Goal: Task Accomplishment & Management: Manage account settings

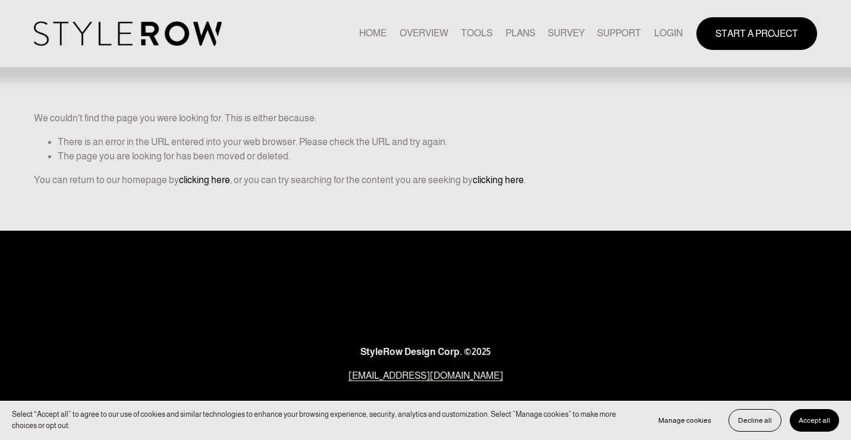
click at [671, 37] on link "LOGIN" at bounding box center [668, 34] width 29 height 16
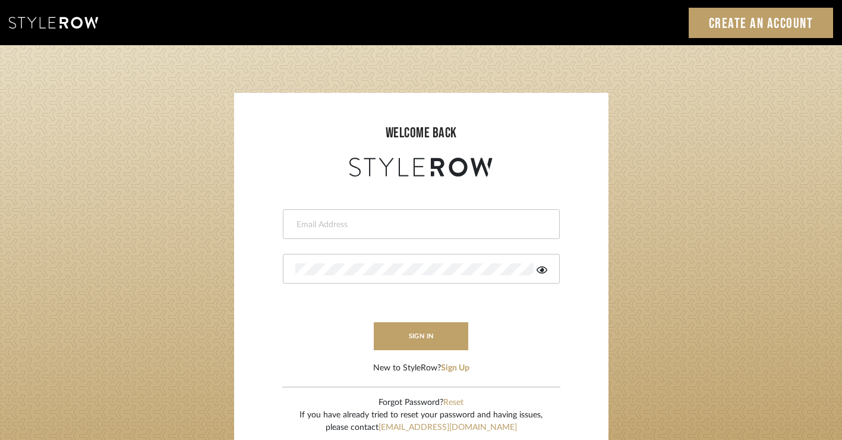
click at [416, 225] on input "email" at bounding box center [419, 225] width 249 height 12
type input "alison@downeyinteriors.com"
click at [441, 344] on button "sign in" at bounding box center [421, 336] width 95 height 28
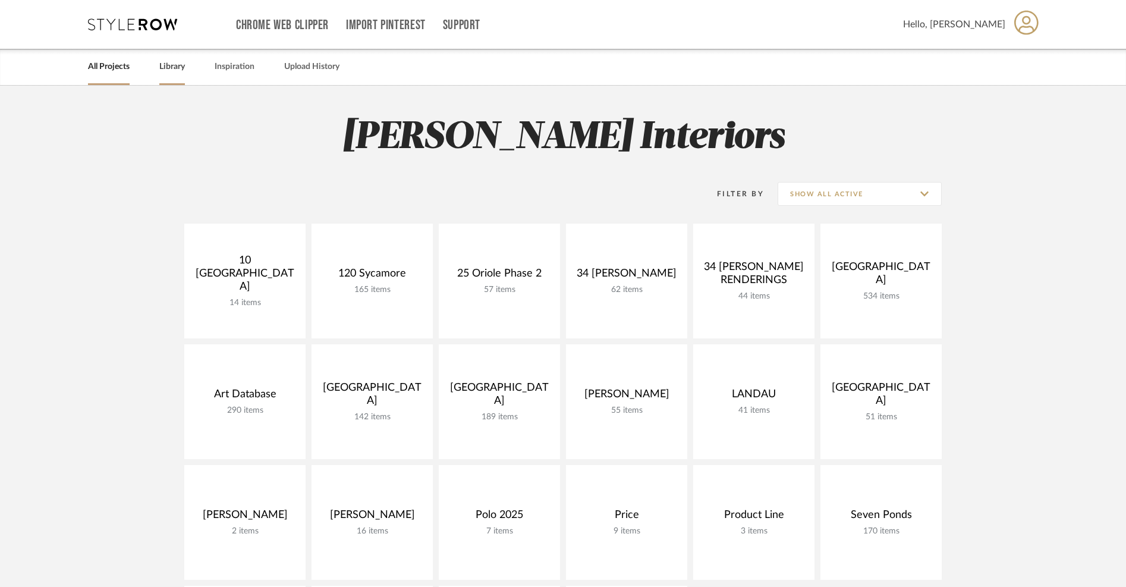
click at [172, 67] on link "Library" at bounding box center [172, 67] width 26 height 16
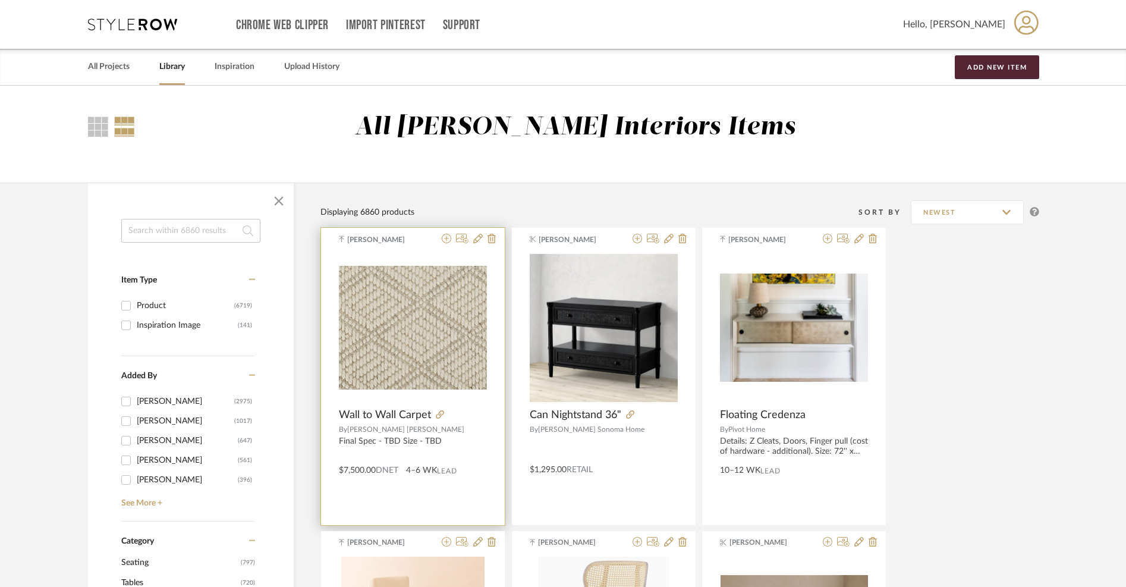
click at [401, 417] on span "Wall to Wall Carpet" at bounding box center [385, 414] width 92 height 13
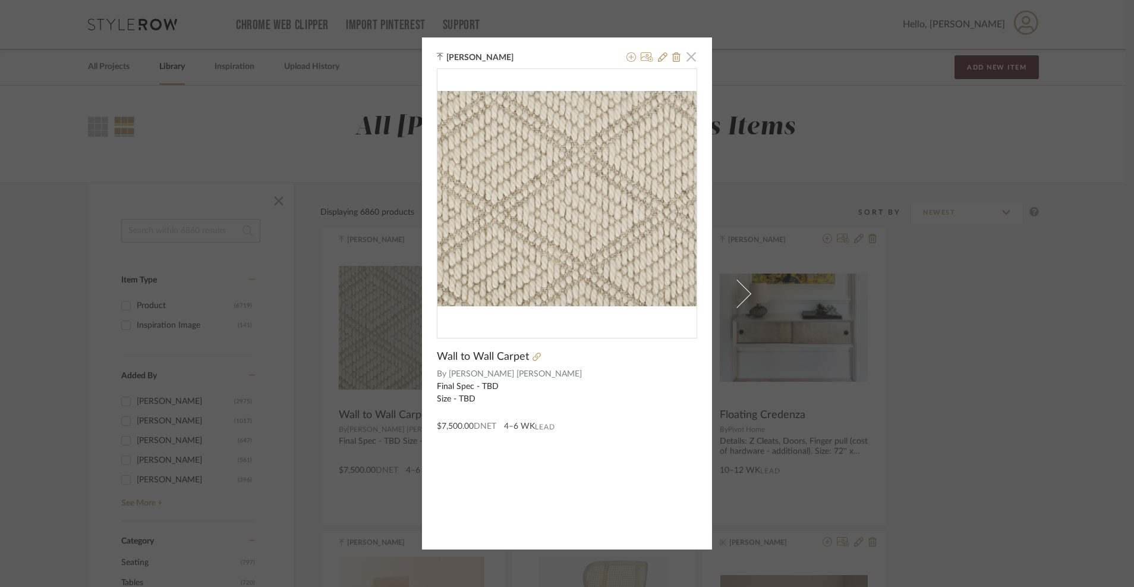
click at [689, 53] on span "button" at bounding box center [691, 57] width 24 height 24
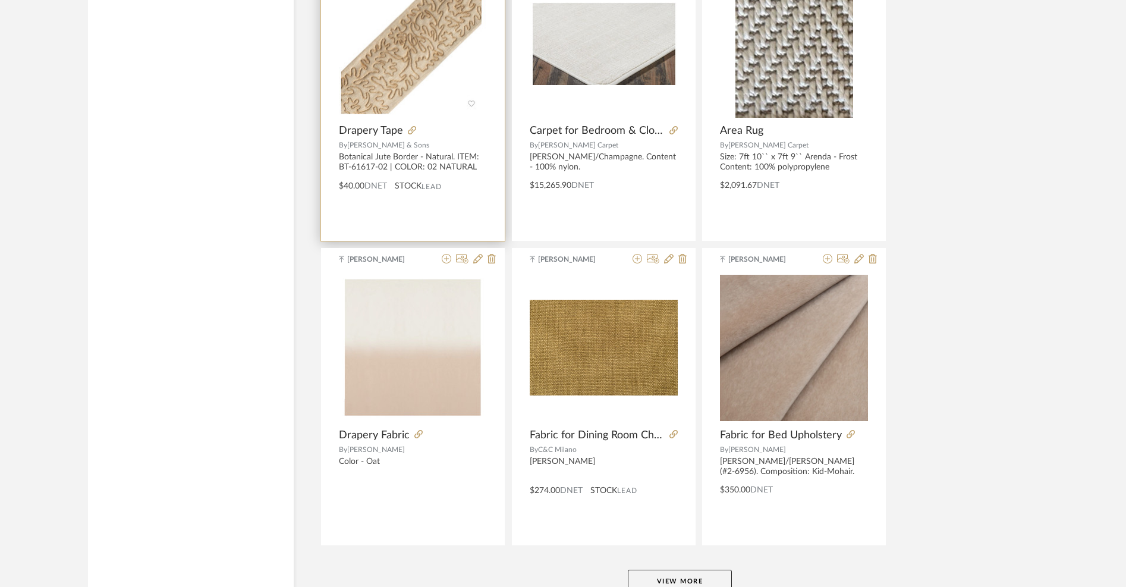
scroll to position [2797, 0]
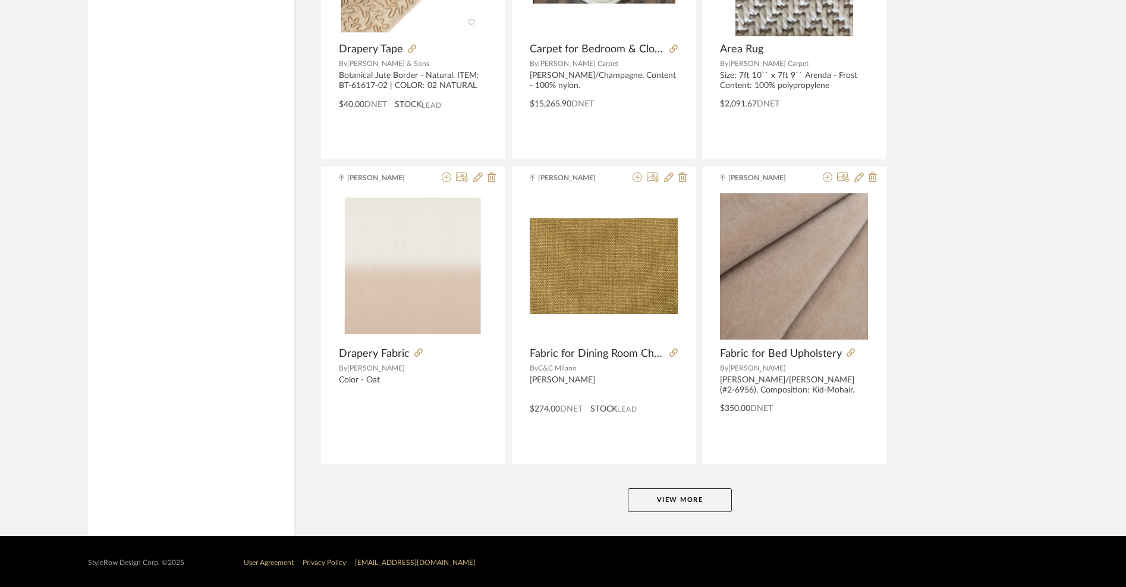
click at [653, 490] on button "View More" at bounding box center [680, 500] width 104 height 24
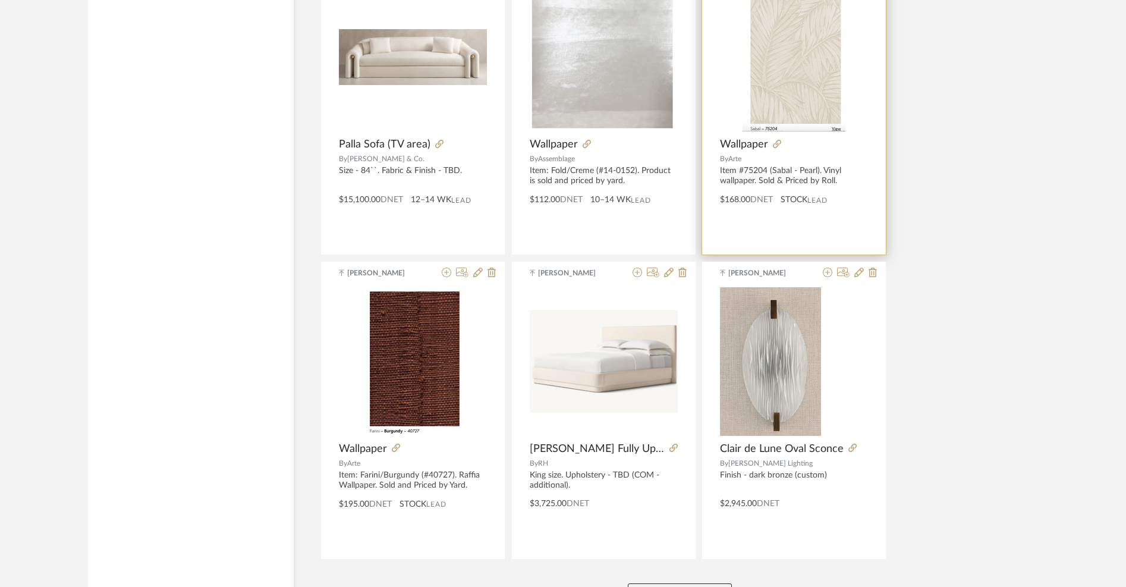
scroll to position [5831, 0]
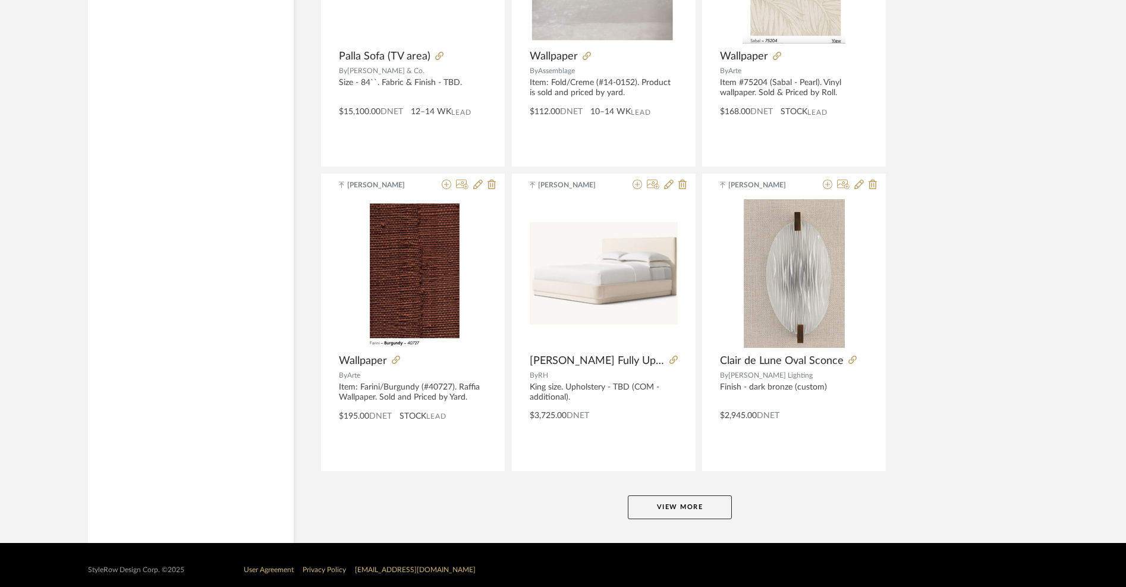
click at [684, 509] on button "View More" at bounding box center [680, 507] width 104 height 24
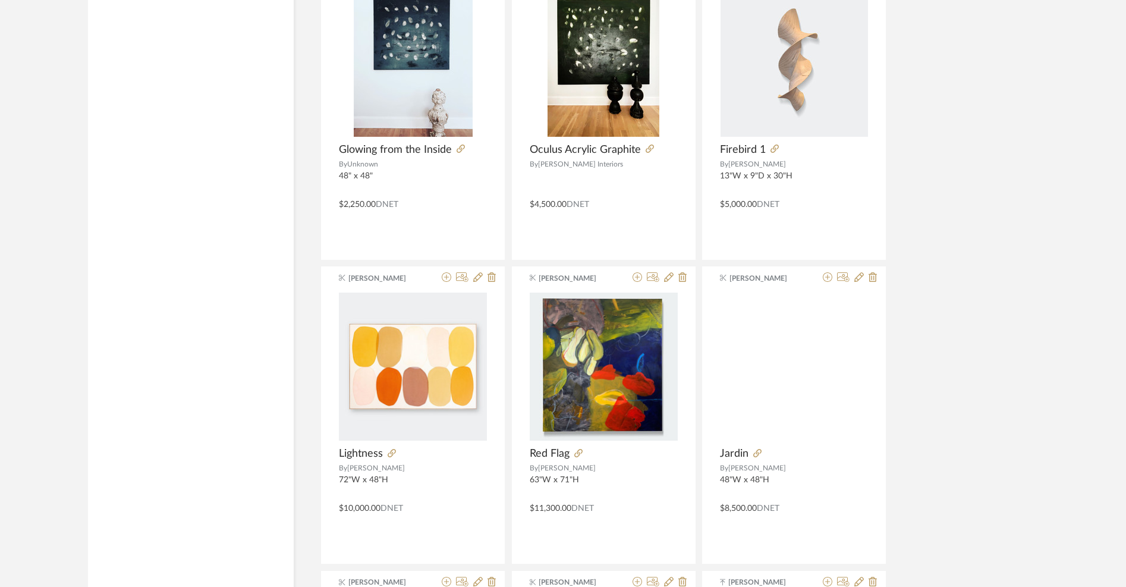
scroll to position [8000, 0]
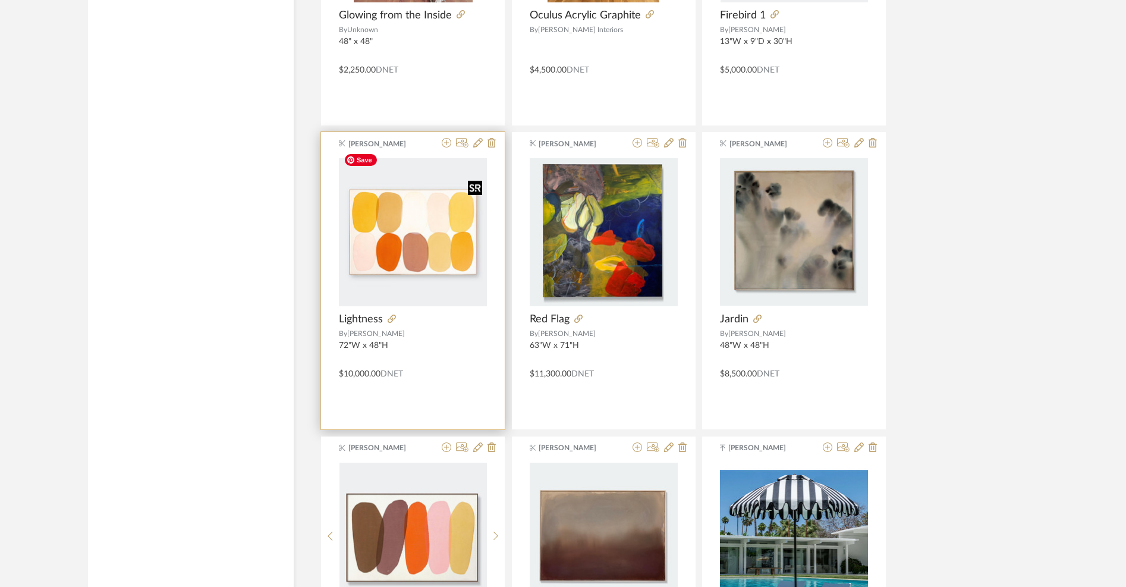
click at [427, 227] on img "0" at bounding box center [413, 232] width 148 height 148
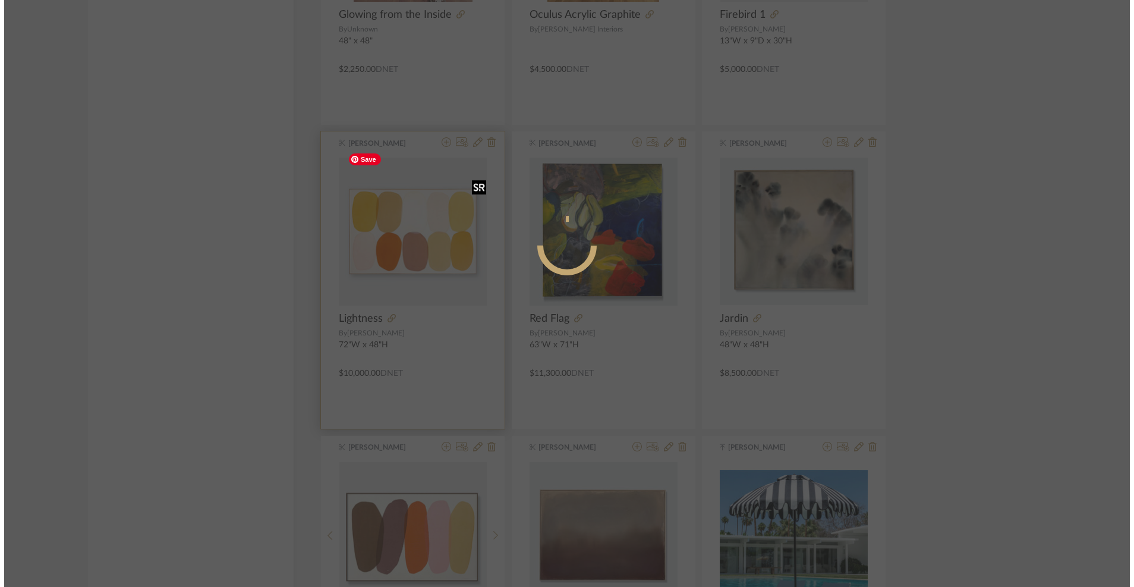
scroll to position [0, 0]
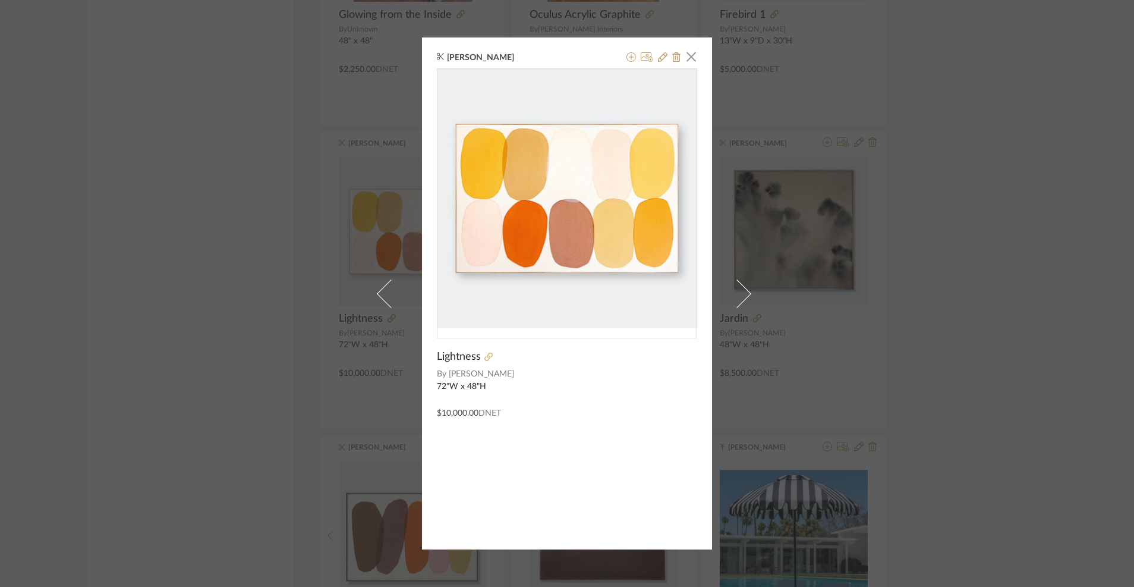
click at [486, 354] on icon at bounding box center [488, 357] width 8 height 8
click at [687, 56] on span "button" at bounding box center [691, 57] width 24 height 24
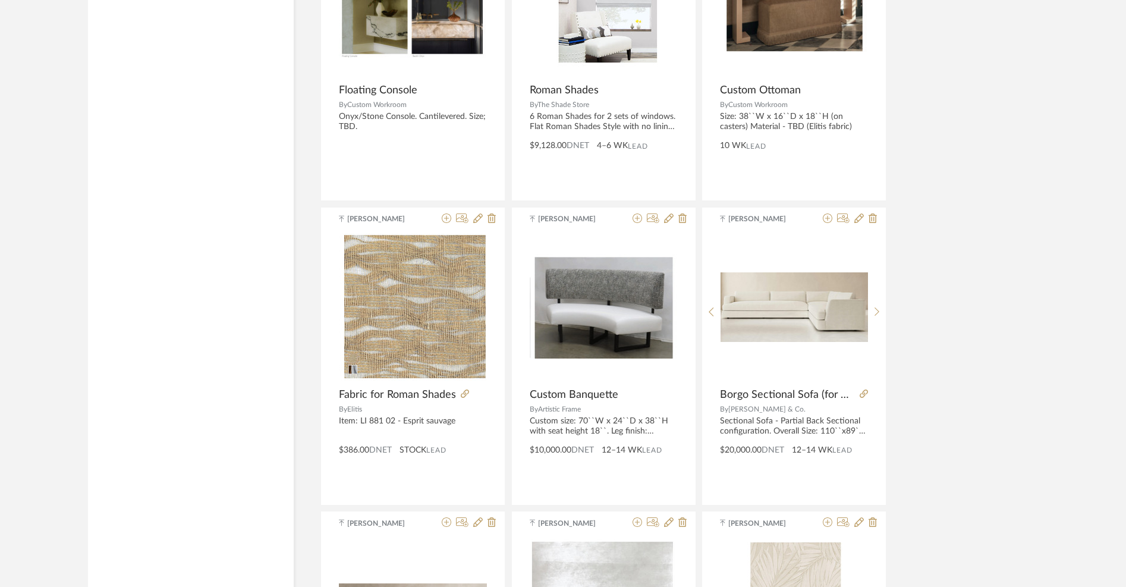
scroll to position [5187, 0]
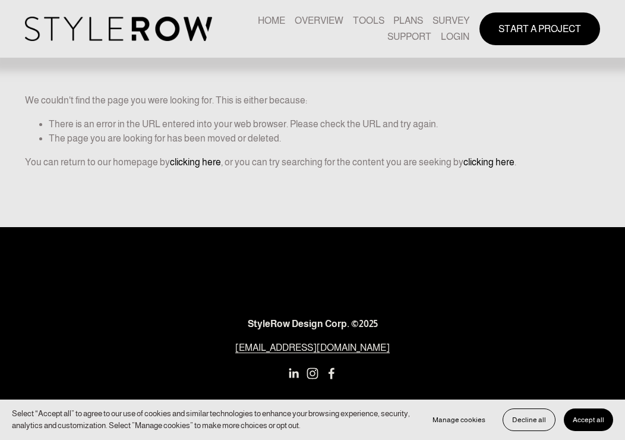
click at [446, 36] on link "LOGIN" at bounding box center [455, 37] width 29 height 16
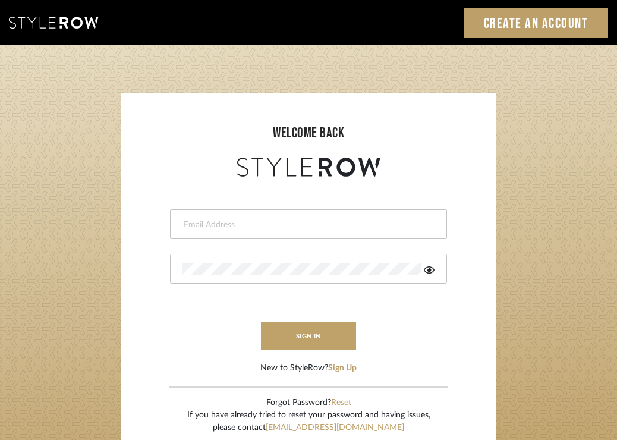
click at [283, 222] on input "email" at bounding box center [307, 225] width 249 height 12
type input "[PERSON_NAME][EMAIL_ADDRESS][DOMAIN_NAME]"
click at [278, 262] on div at bounding box center [308, 269] width 277 height 30
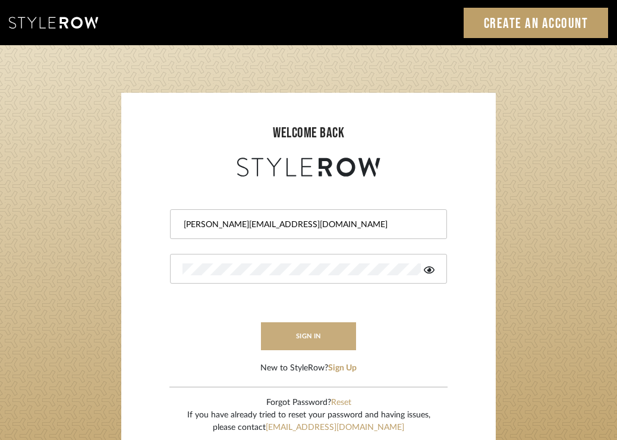
click at [286, 336] on button "sign in" at bounding box center [308, 336] width 95 height 28
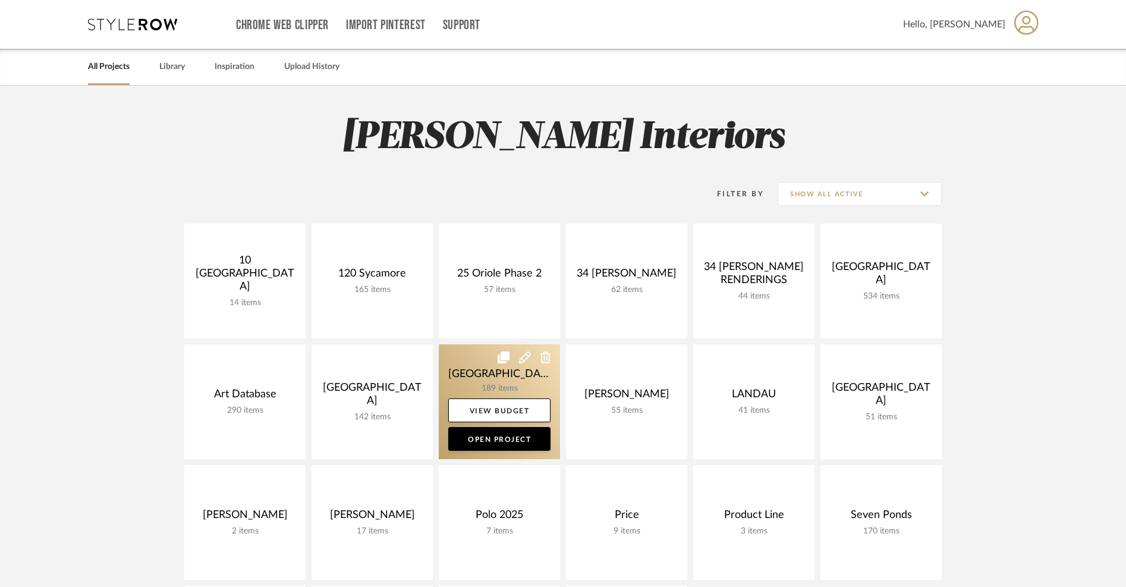
click at [467, 380] on link at bounding box center [499, 401] width 121 height 115
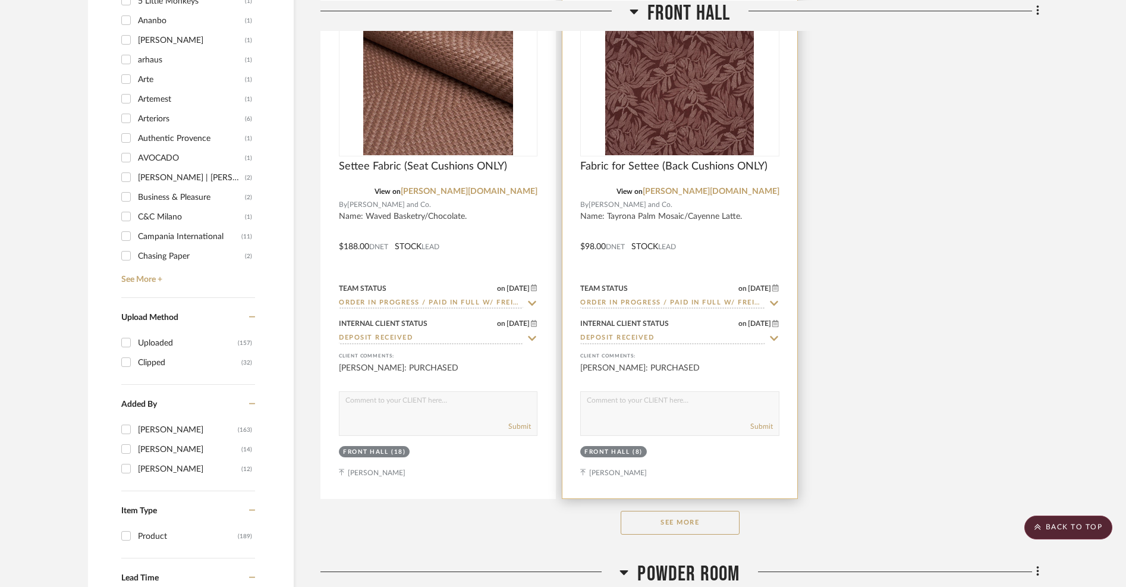
scroll to position [1672, 0]
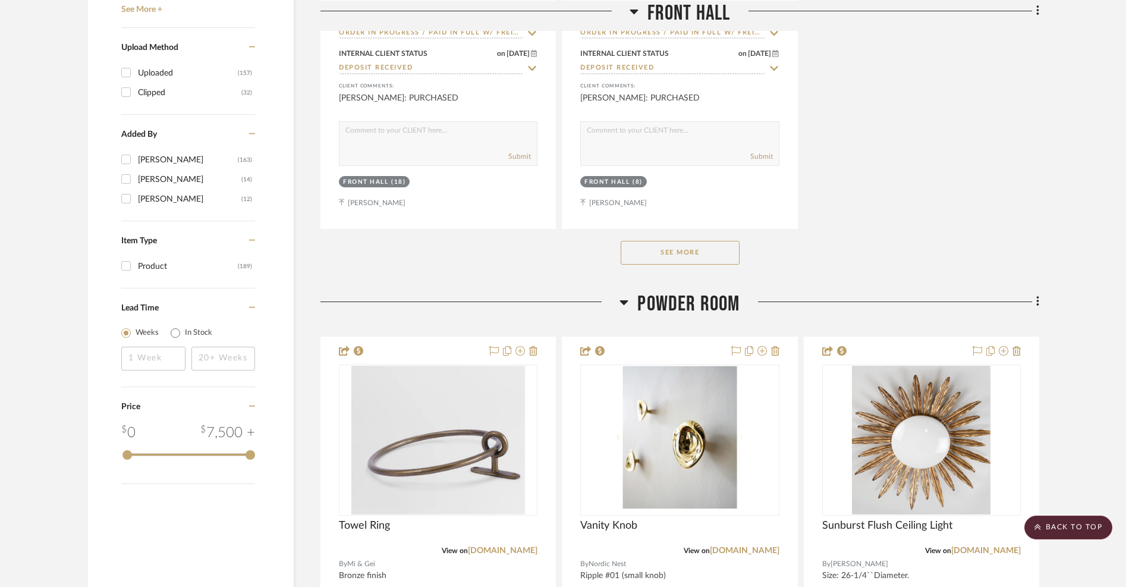
click at [697, 247] on button "See More" at bounding box center [680, 253] width 119 height 24
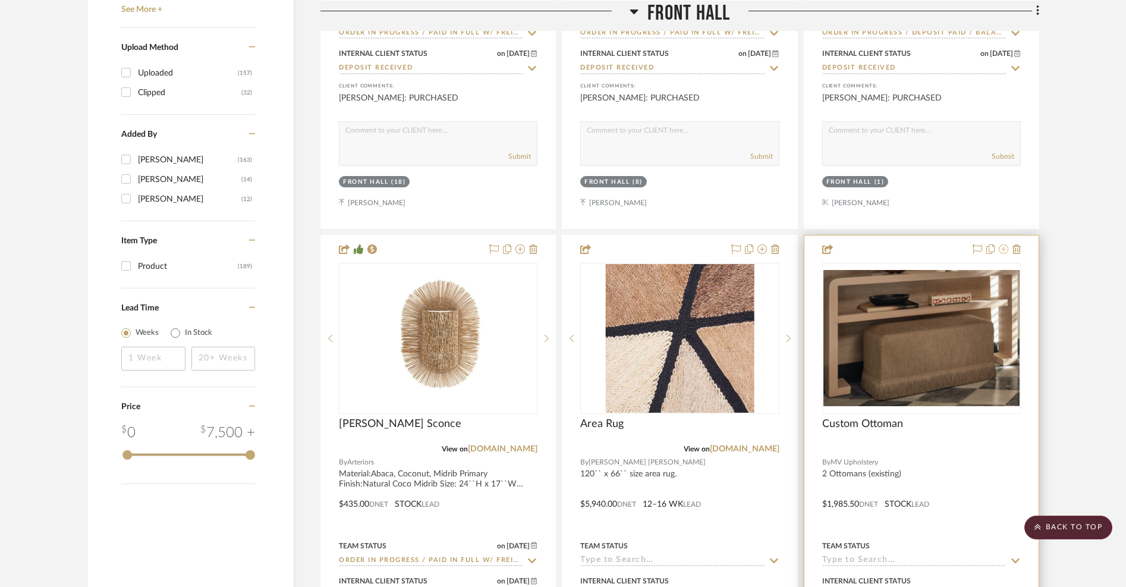
click at [825, 247] on icon at bounding box center [1004, 249] width 10 height 10
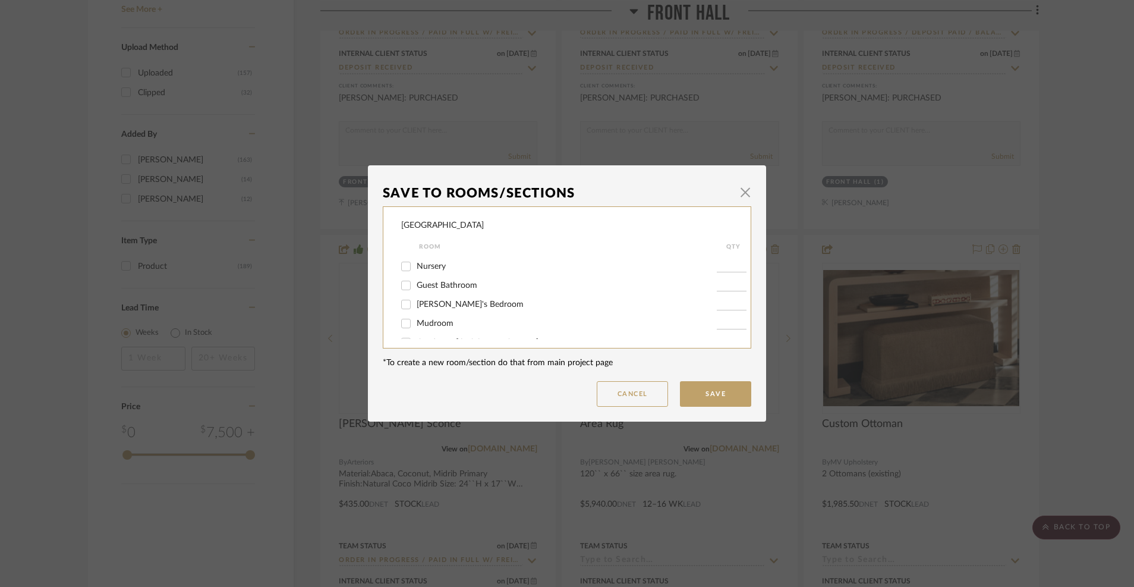
scroll to position [0, 0]
click at [742, 190] on span "button" at bounding box center [746, 192] width 24 height 24
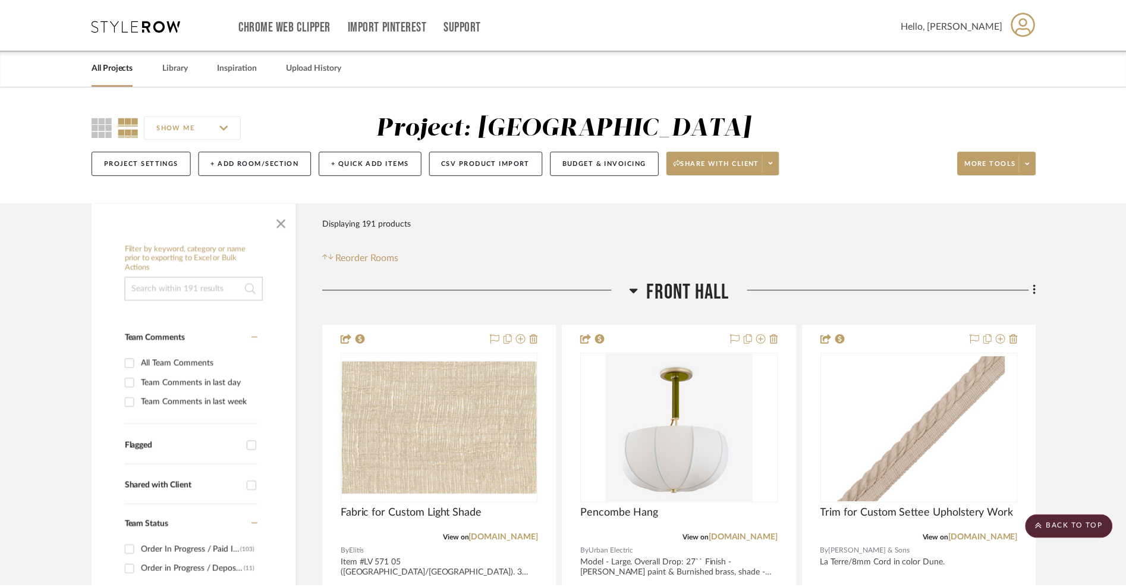
scroll to position [1672, 0]
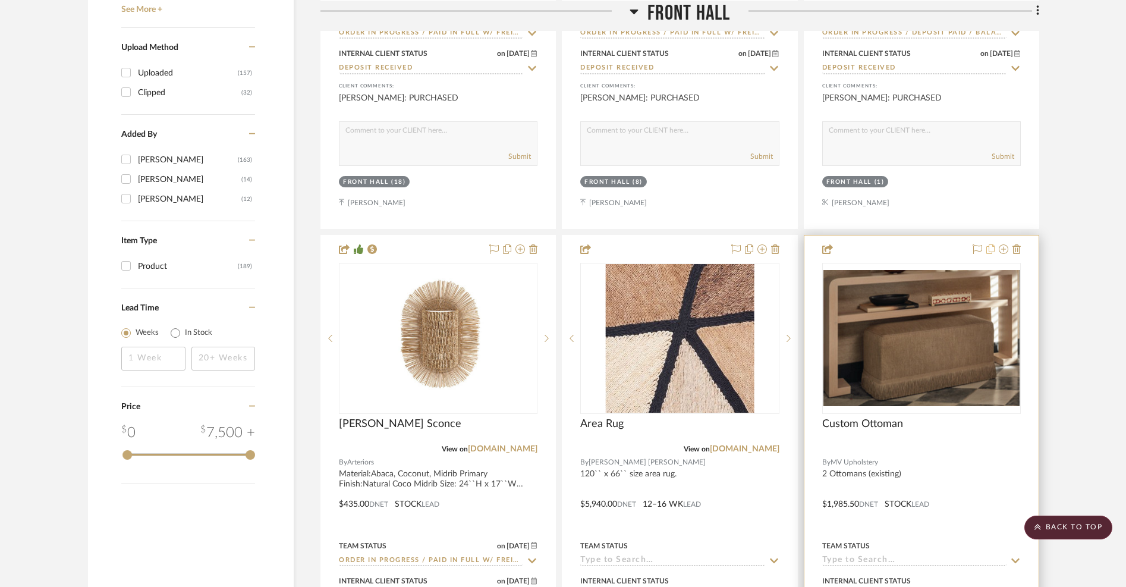
click at [825, 244] on icon at bounding box center [990, 249] width 8 height 10
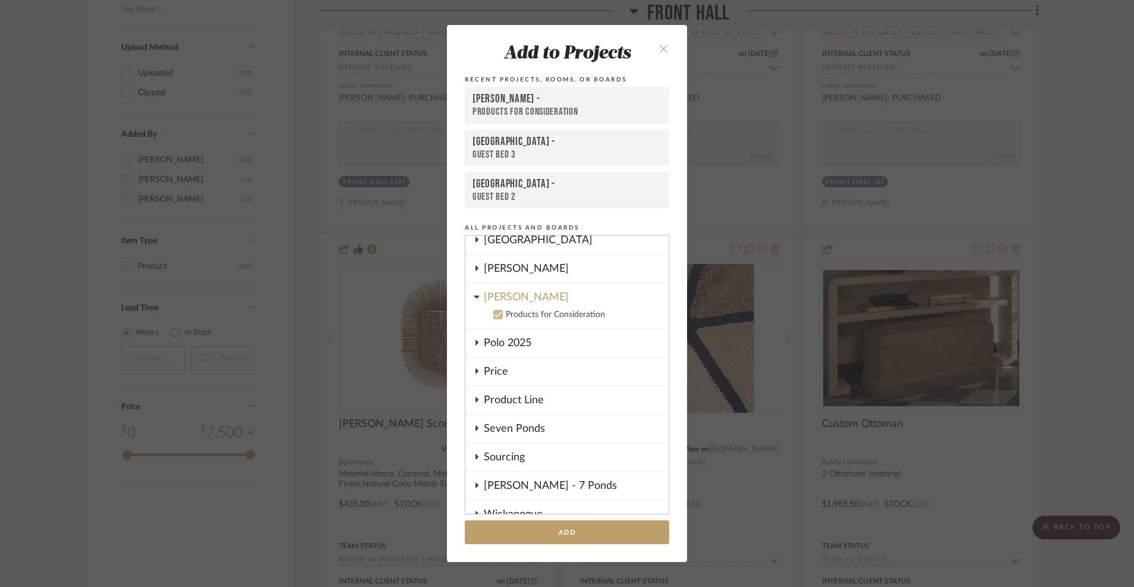
scroll to position [323, 0]
click at [589, 527] on button "Add" at bounding box center [567, 532] width 205 height 24
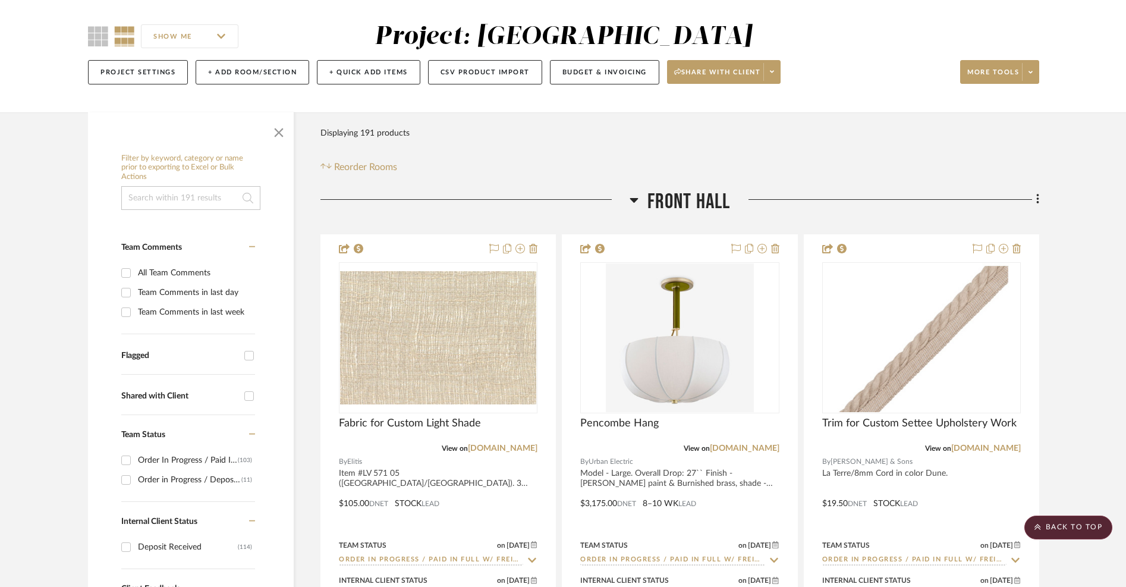
scroll to position [0, 0]
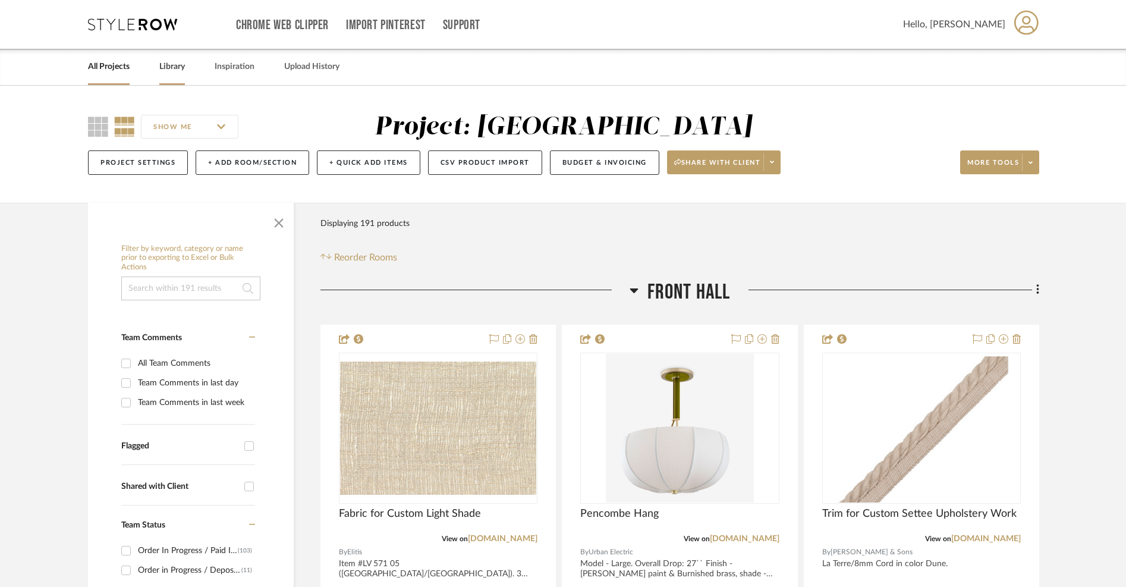
click at [167, 69] on link "Library" at bounding box center [172, 67] width 26 height 16
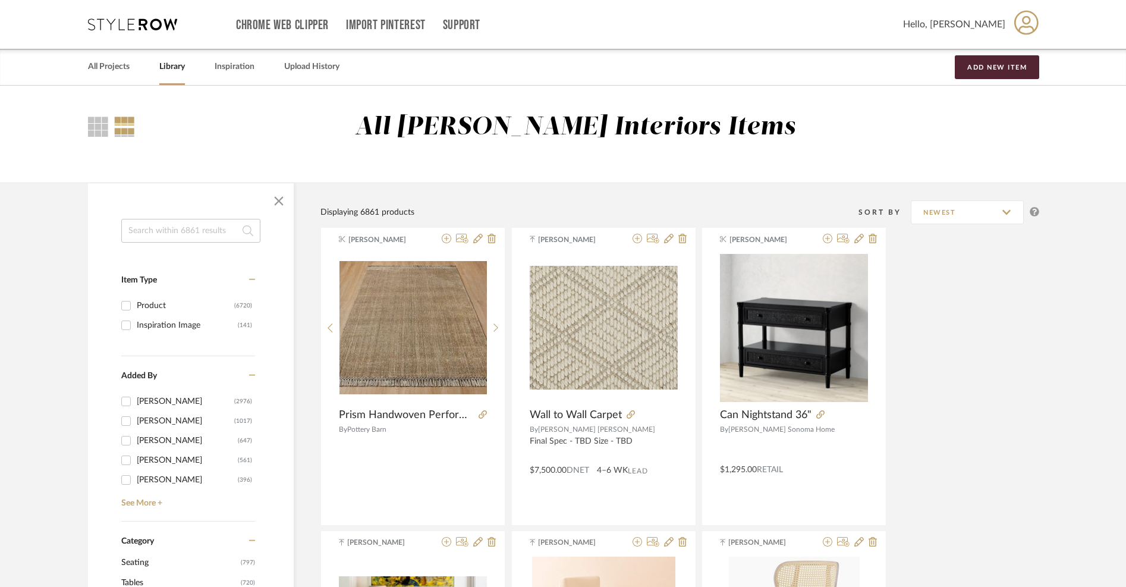
click at [225, 233] on input at bounding box center [190, 231] width 139 height 24
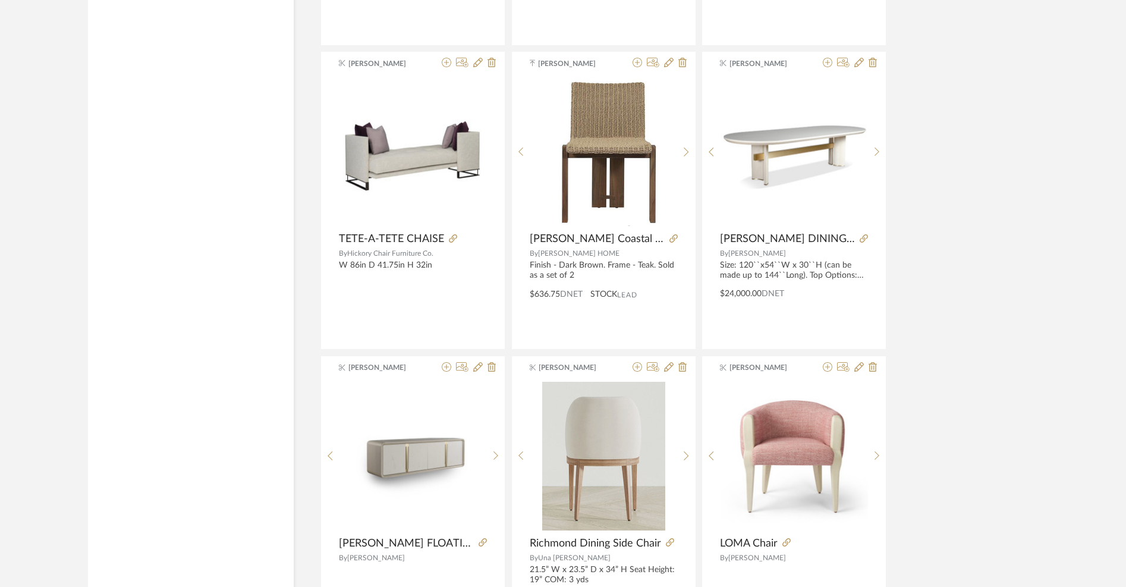
scroll to position [3440, 0]
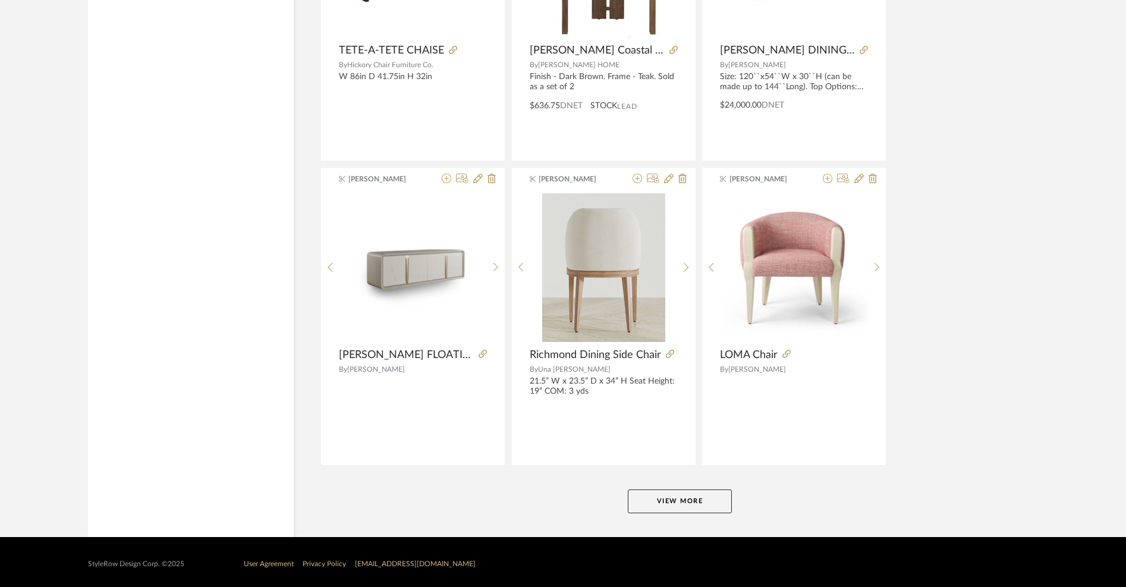
type input "chair"
click at [662, 496] on button "View More" at bounding box center [680, 501] width 104 height 24
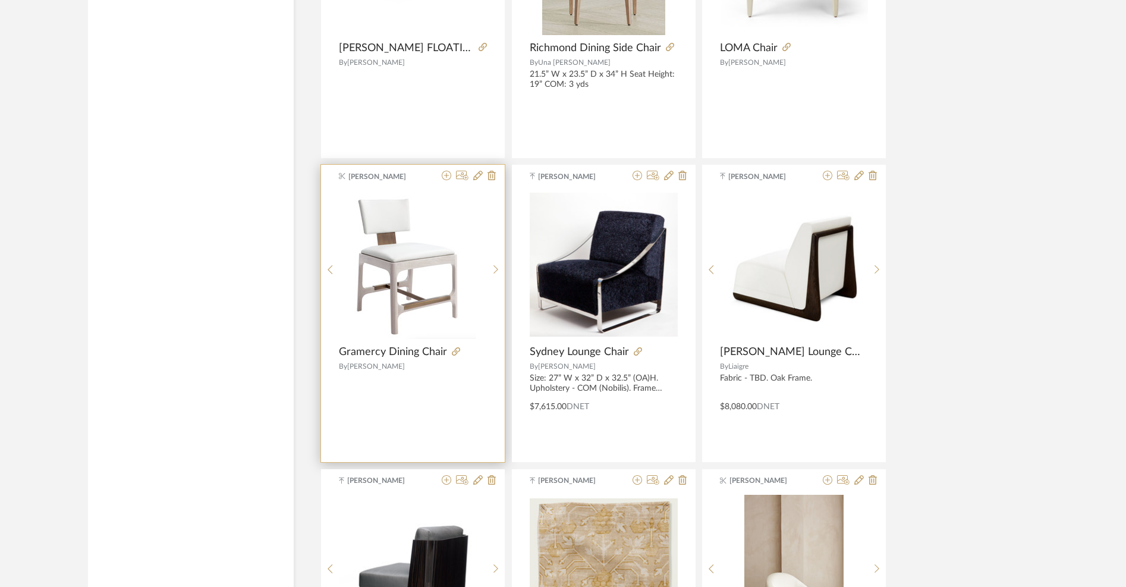
scroll to position [3748, 0]
click at [446, 172] on icon at bounding box center [447, 174] width 10 height 10
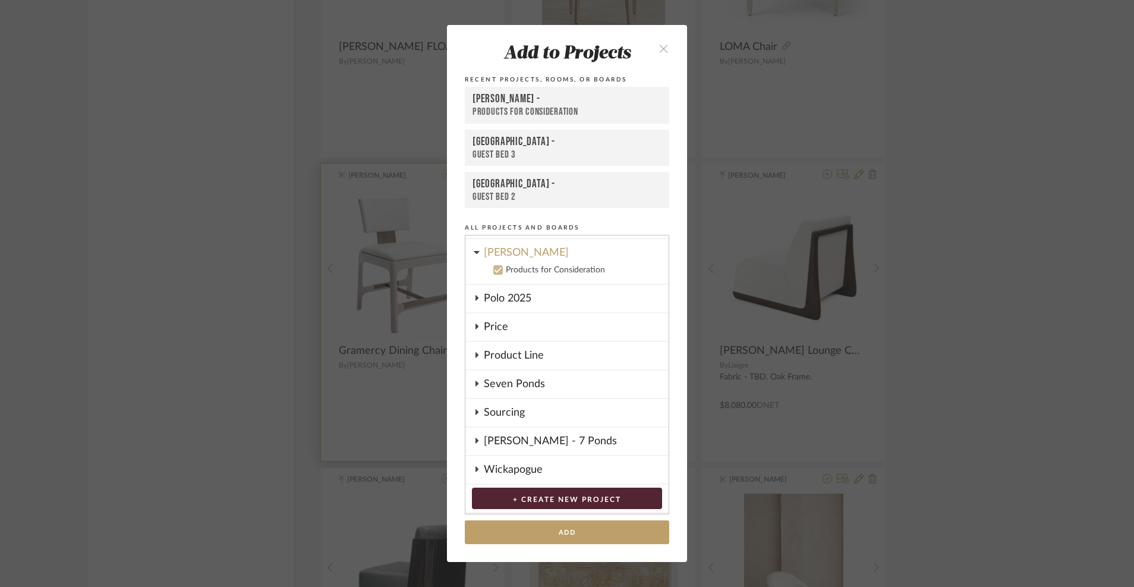
scroll to position [419, 0]
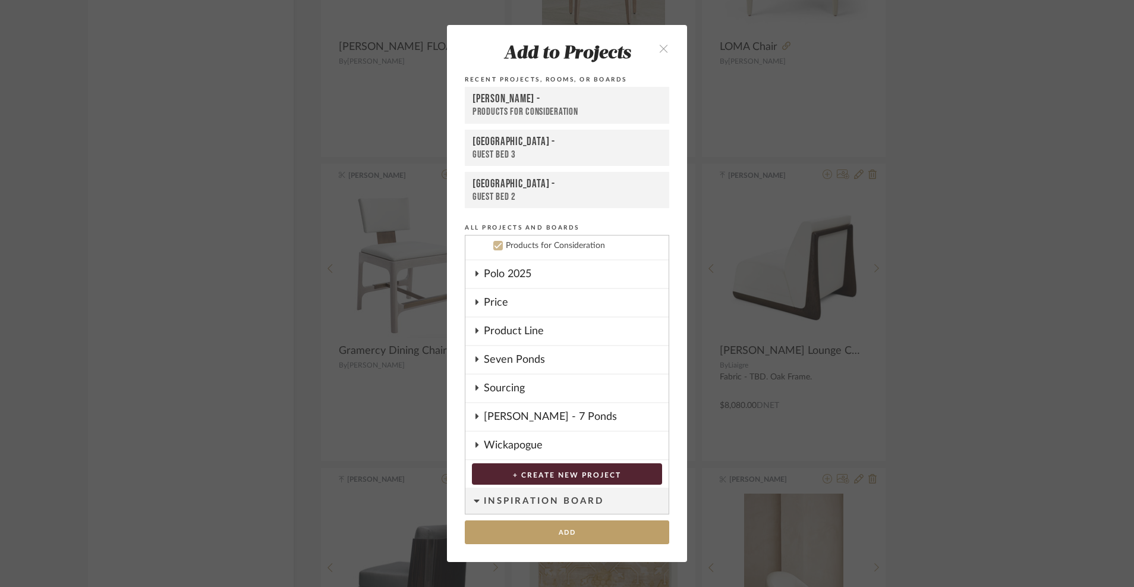
click at [825, 99] on div "Add to Projects Recent Projects, Rooms, or Boards [PERSON_NAME] - Products for …" at bounding box center [567, 293] width 1134 height 587
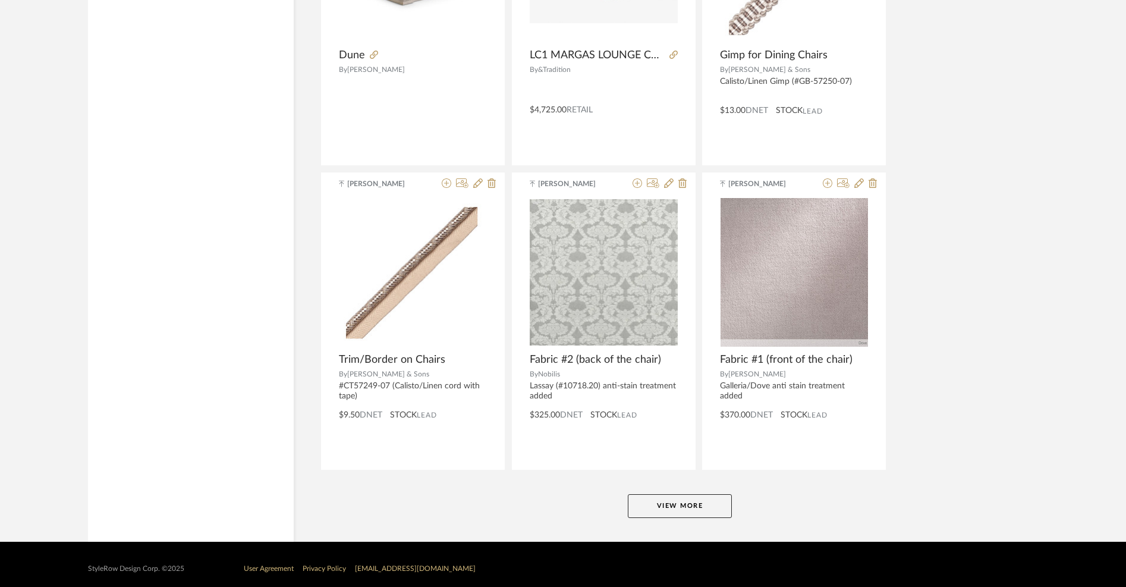
scroll to position [7075, 0]
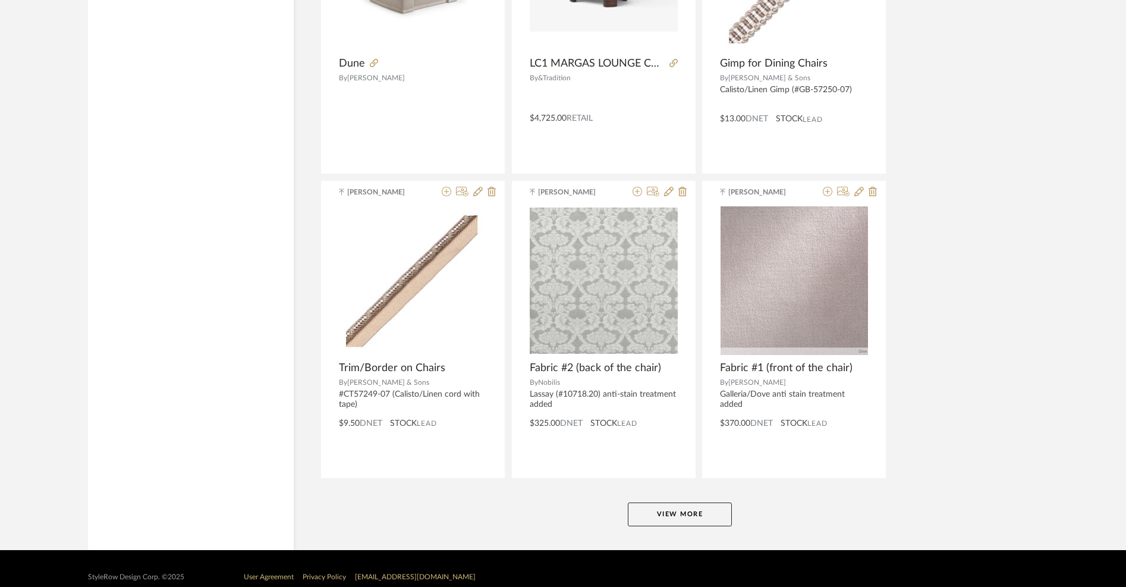
click at [688, 502] on button "View More" at bounding box center [680, 514] width 104 height 24
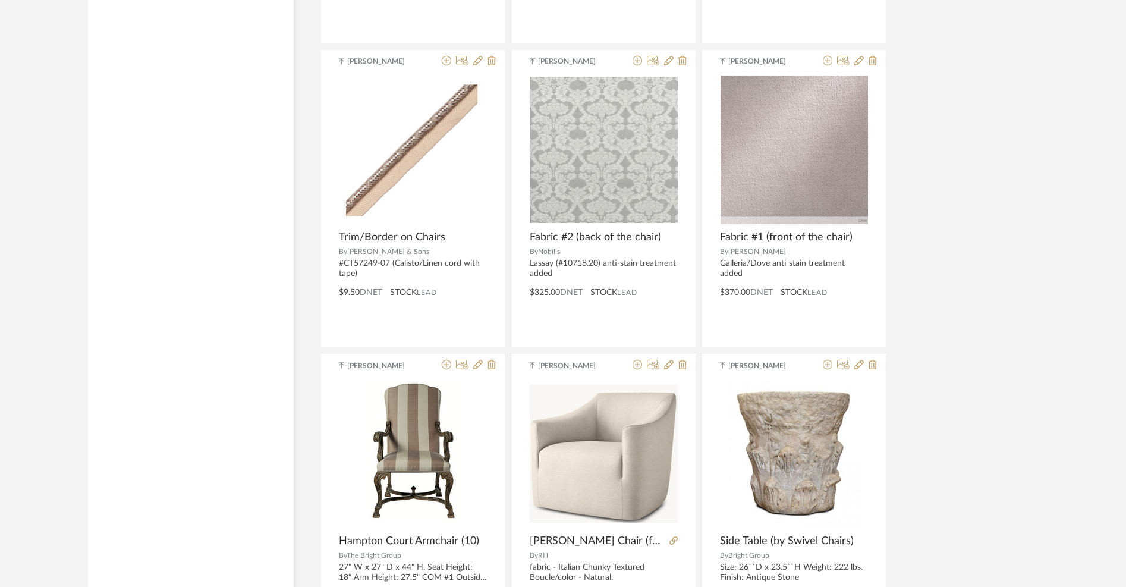
scroll to position [7212, 0]
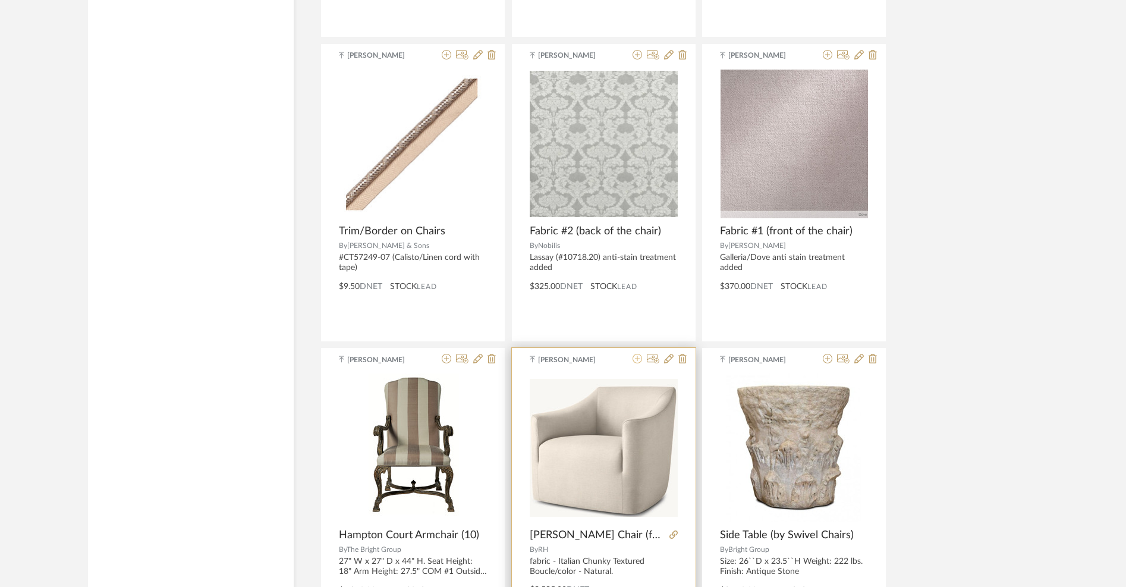
click at [634, 354] on icon at bounding box center [638, 359] width 10 height 10
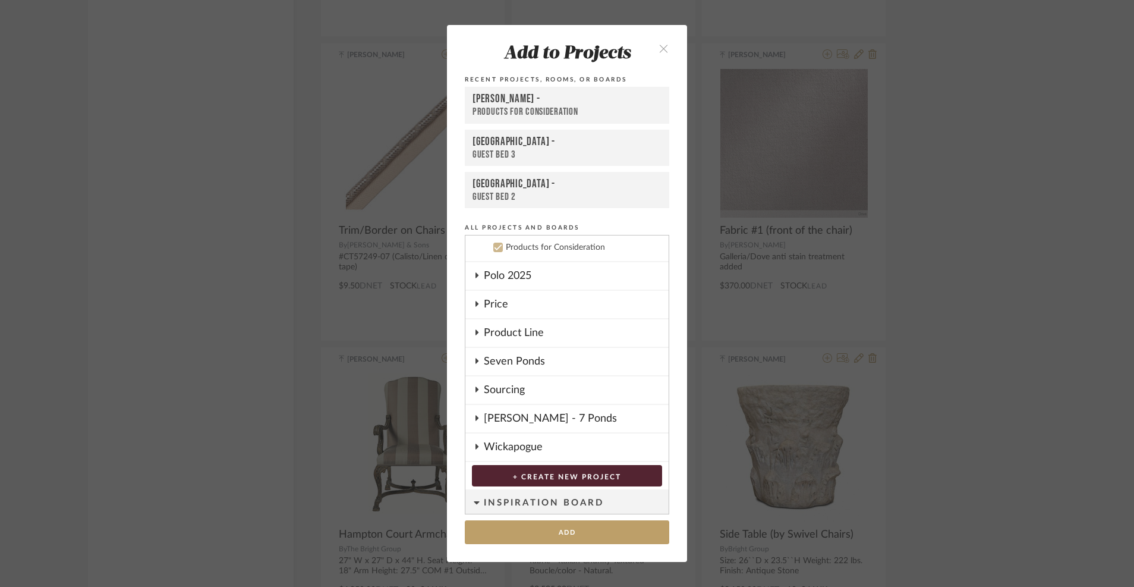
scroll to position [419, 0]
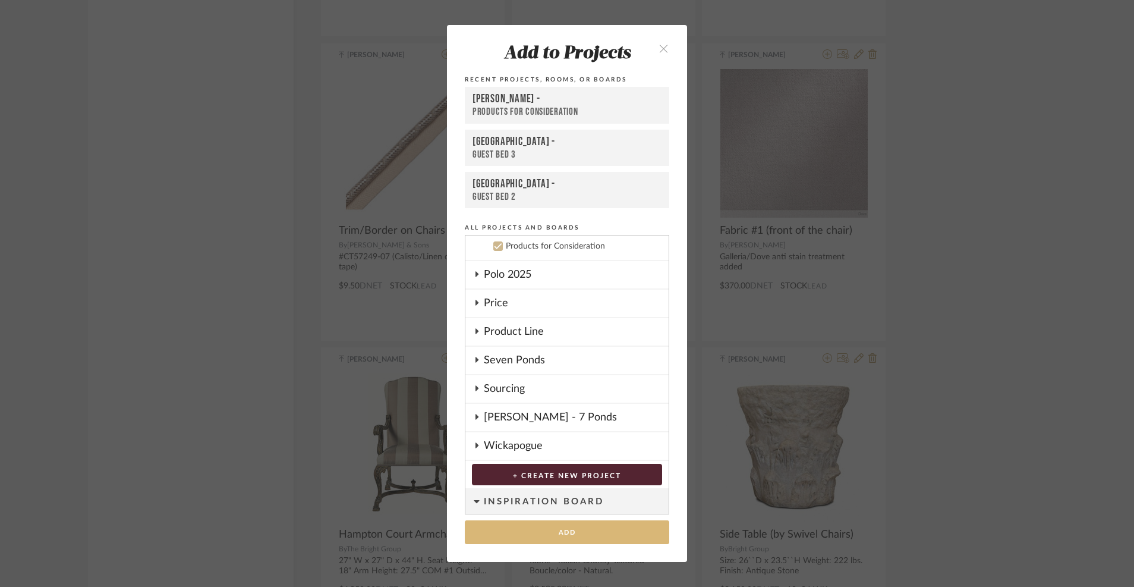
click at [542, 529] on button "Add" at bounding box center [567, 532] width 205 height 24
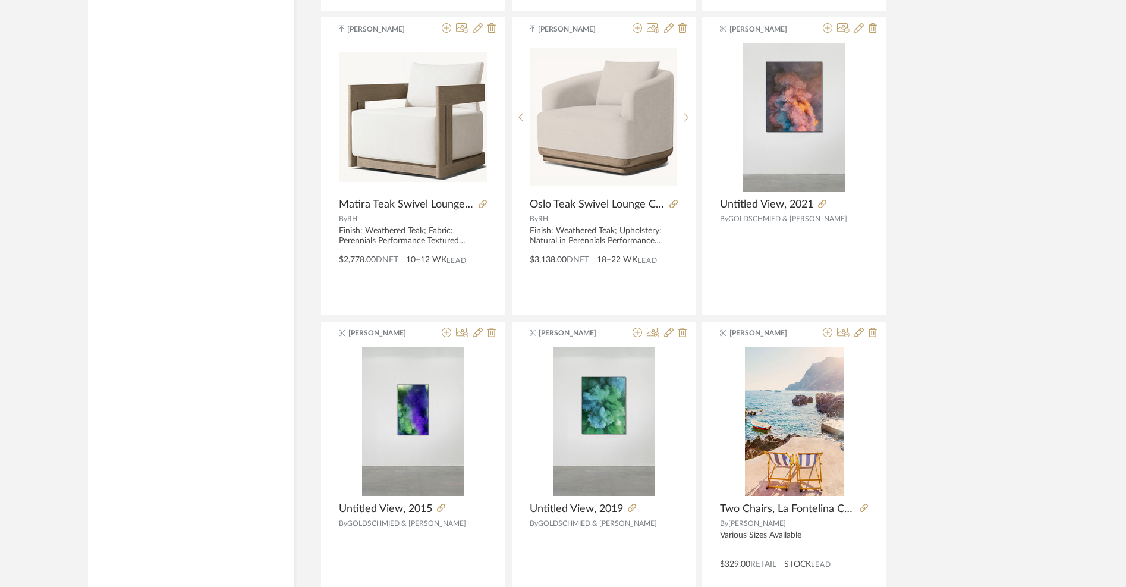
scroll to position [10728, 0]
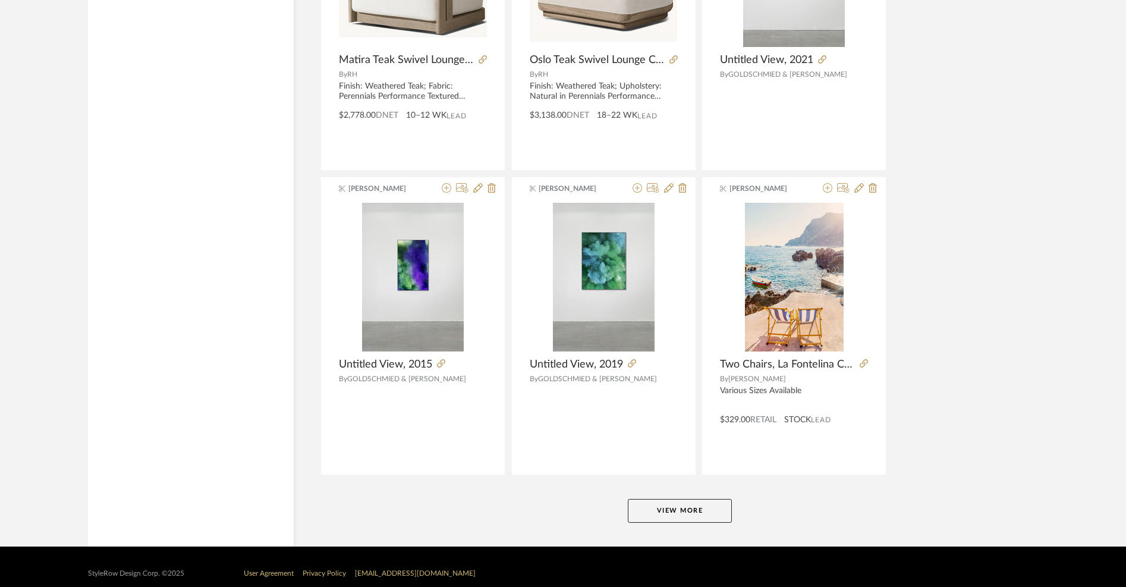
click at [657, 499] on button "View More" at bounding box center [680, 511] width 104 height 24
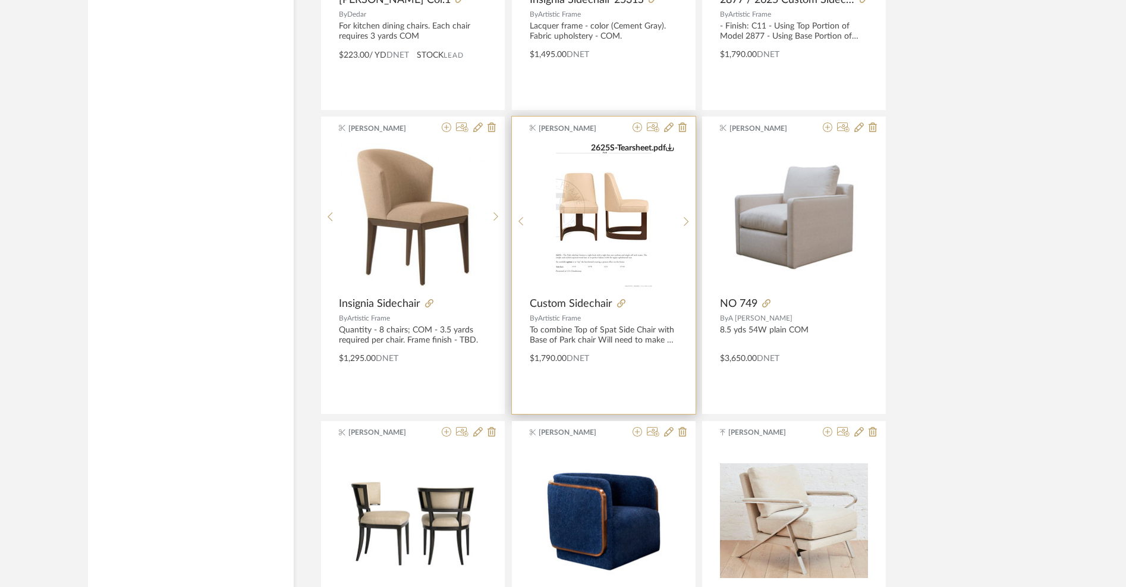
scroll to position [14372, 0]
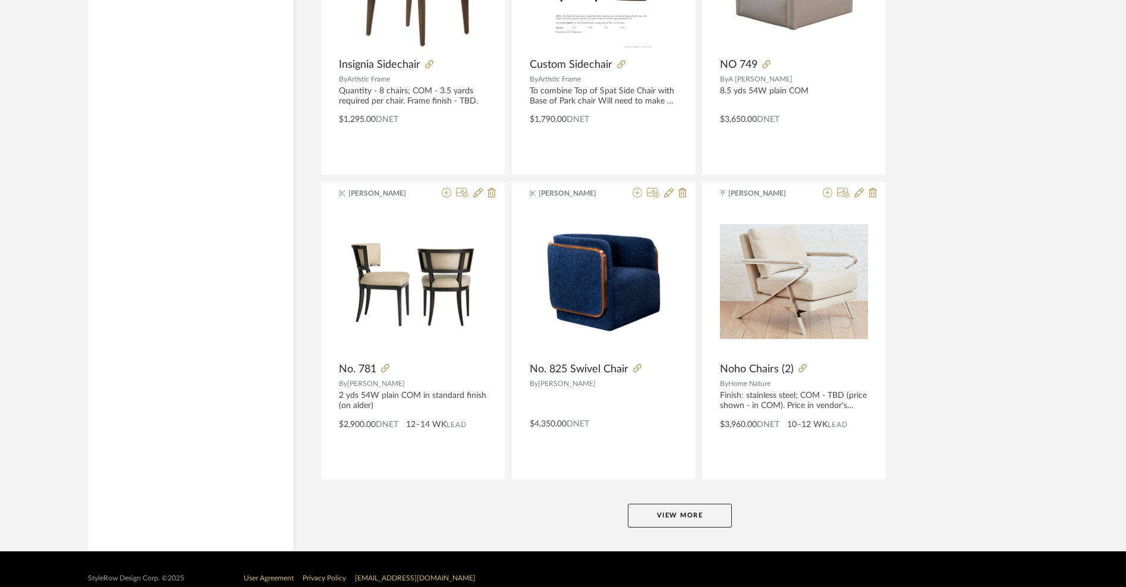
click at [725, 504] on button "View More" at bounding box center [680, 516] width 104 height 24
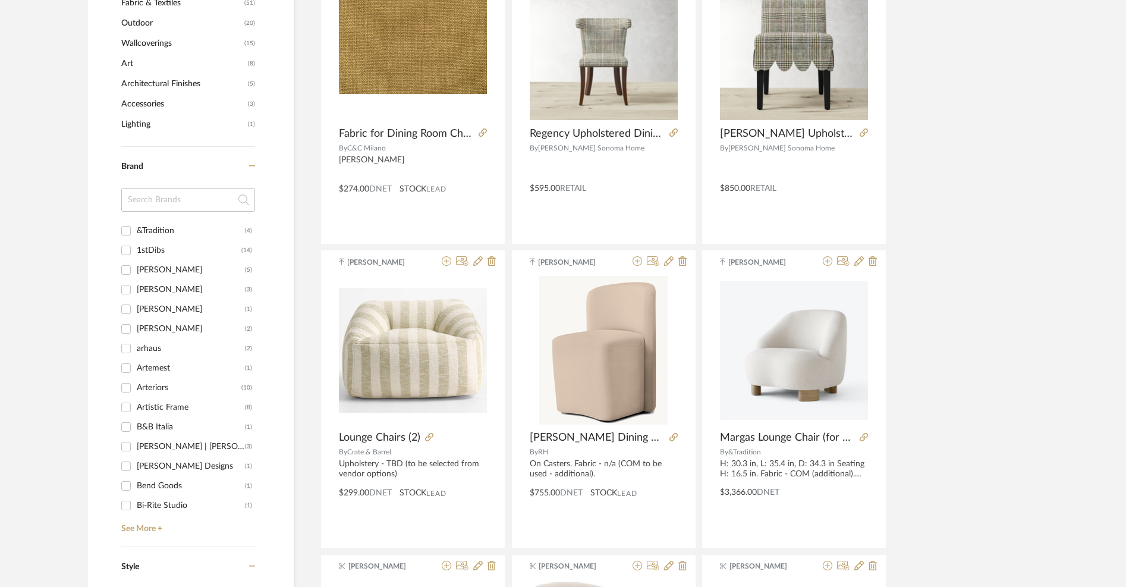
scroll to position [0, 0]
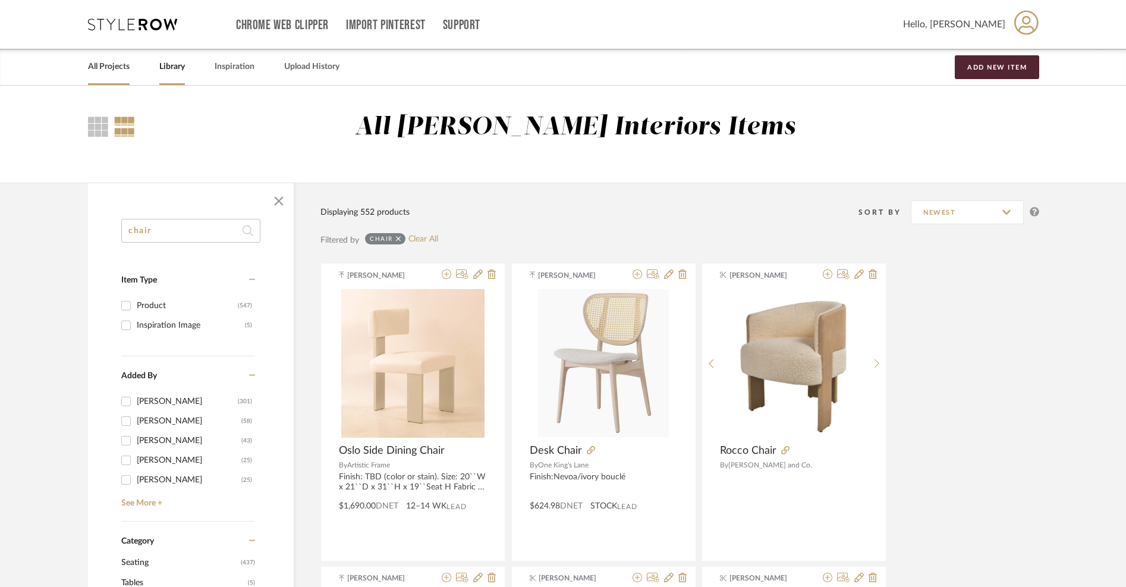
click at [103, 73] on link "All Projects" at bounding box center [109, 67] width 42 height 16
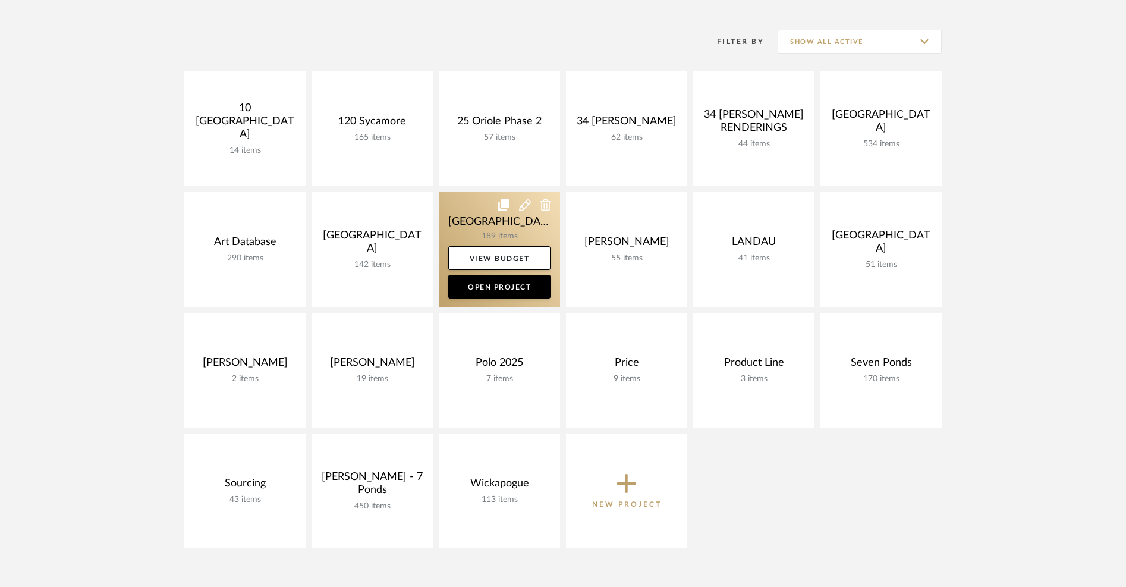
scroll to position [155, 0]
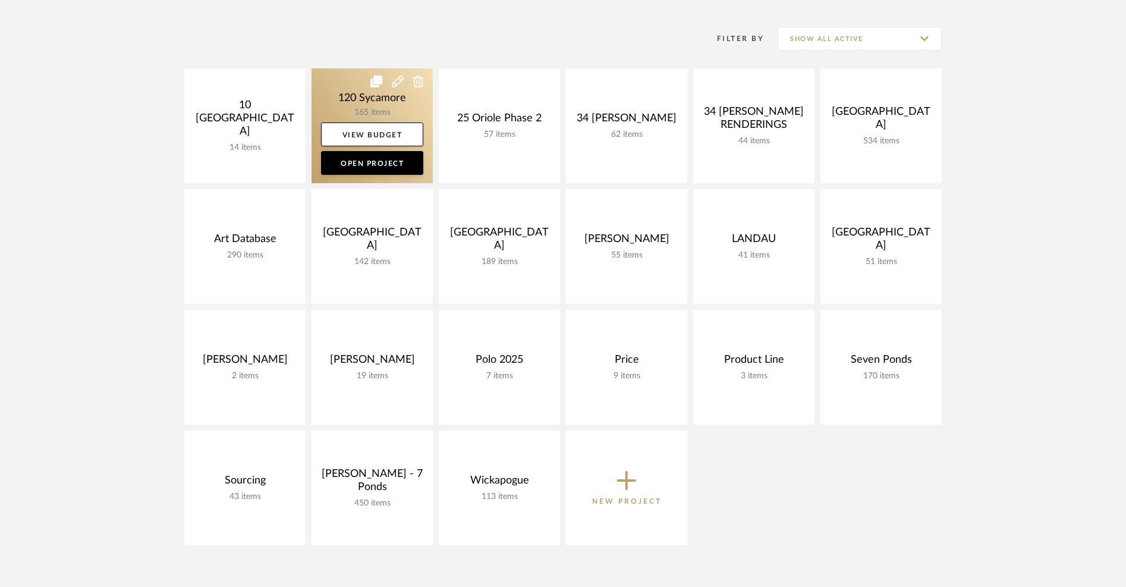
click at [373, 106] on link at bounding box center [372, 125] width 121 height 115
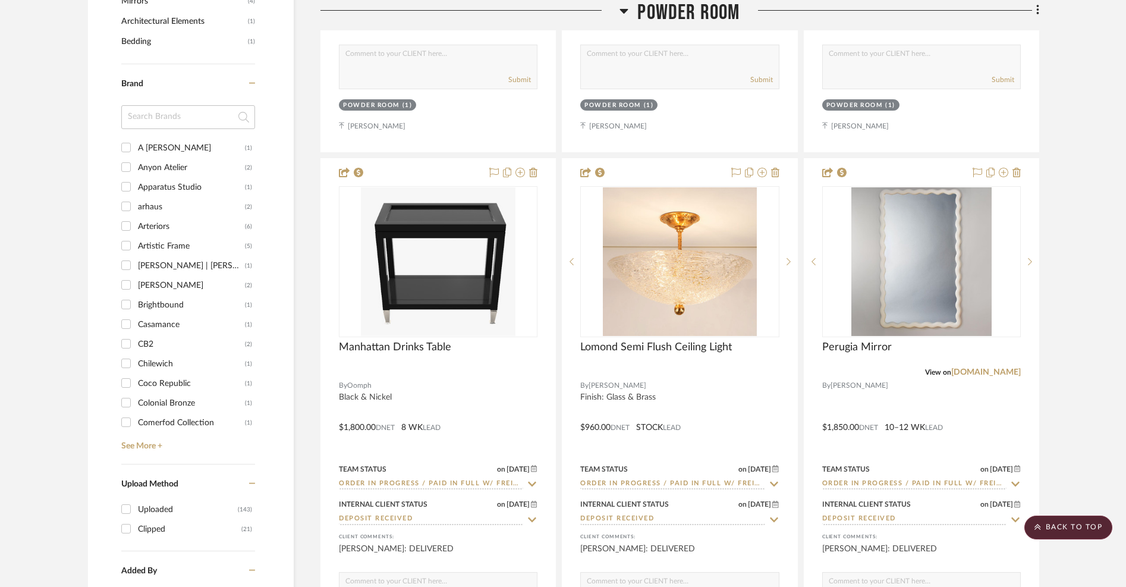
scroll to position [1296, 0]
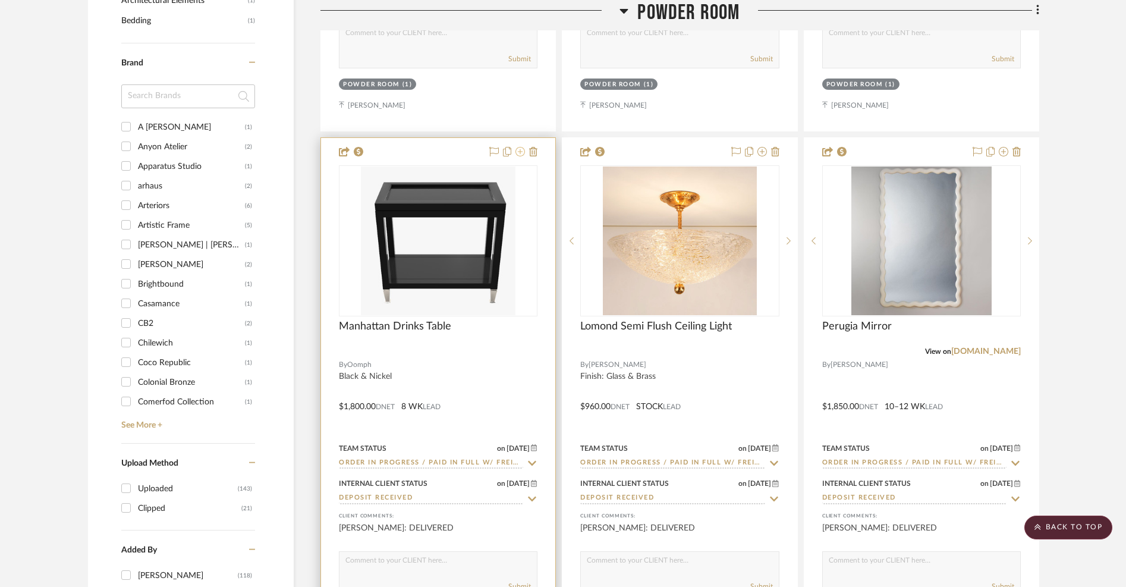
click at [518, 151] on icon at bounding box center [520, 152] width 10 height 10
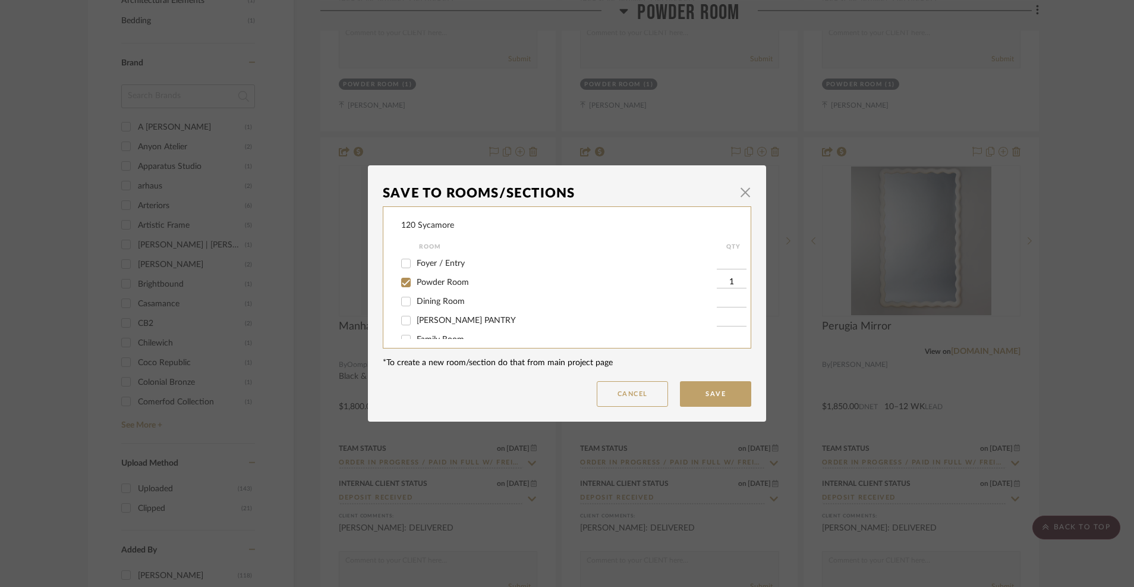
scroll to position [272, 0]
click at [741, 193] on span "button" at bounding box center [746, 192] width 24 height 24
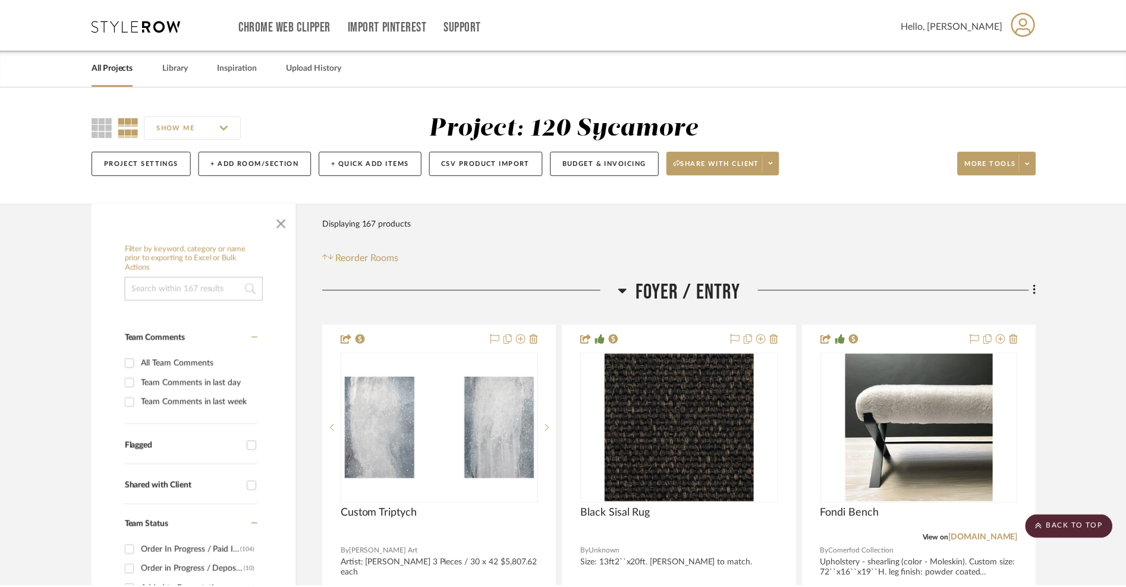
scroll to position [1296, 0]
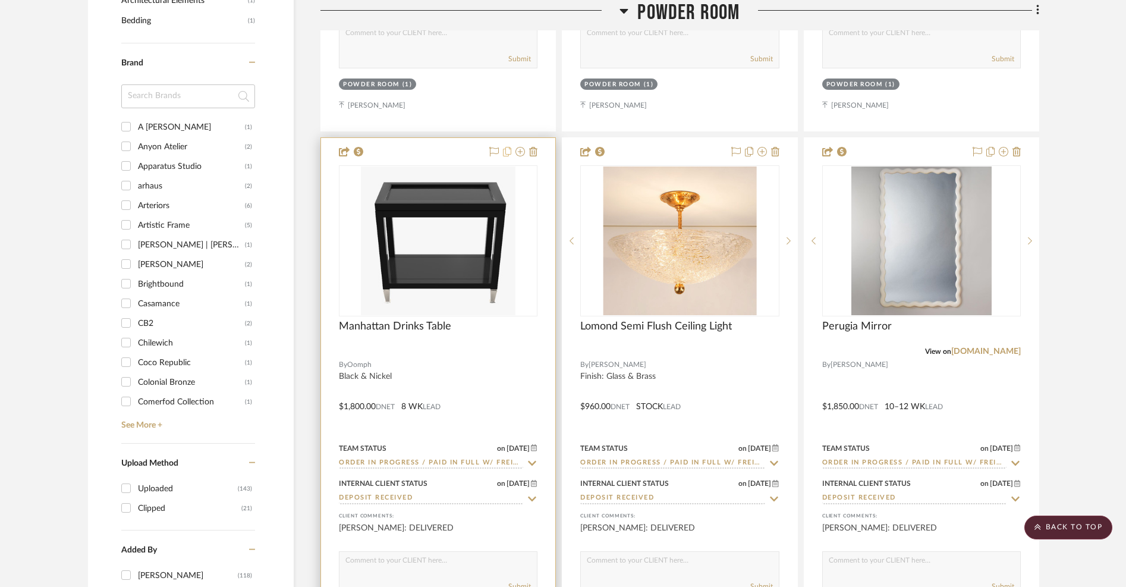
click at [504, 147] on icon at bounding box center [507, 152] width 8 height 10
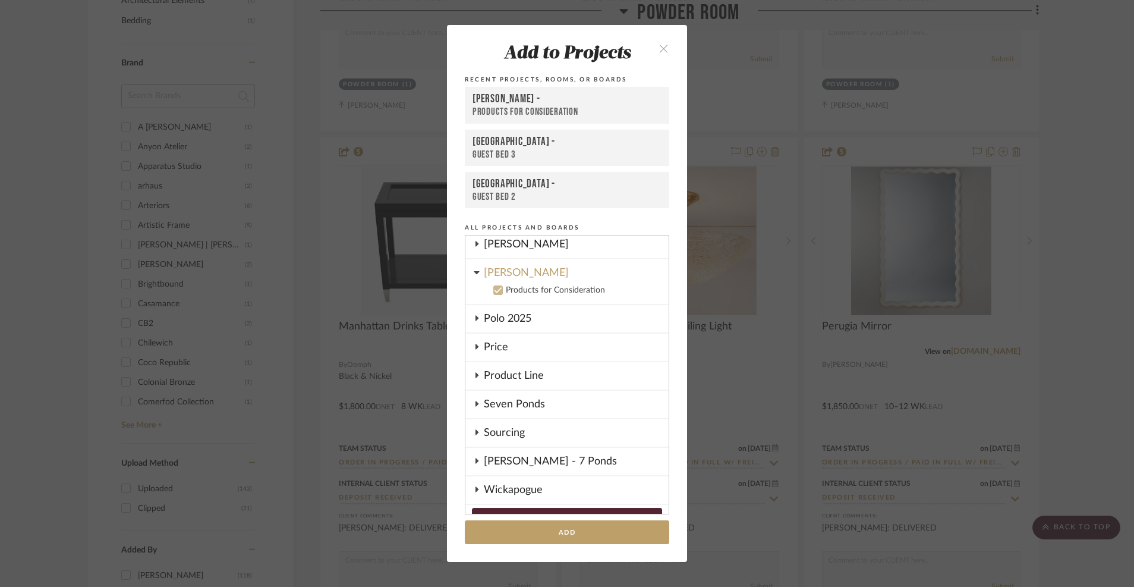
scroll to position [390, 0]
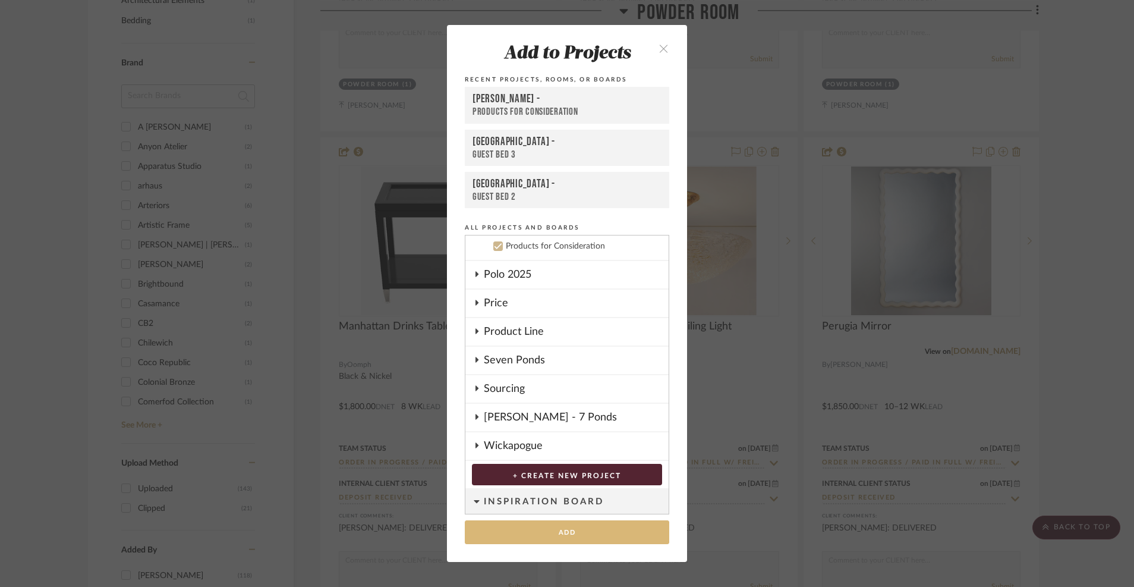
click at [544, 528] on button "Add" at bounding box center [567, 532] width 205 height 24
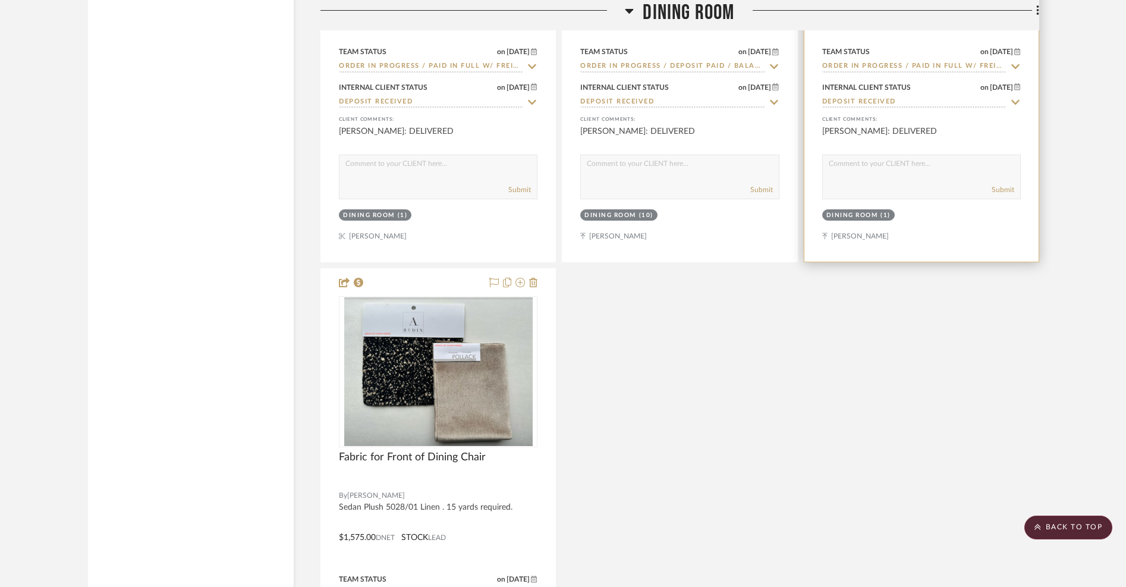
scroll to position [3253, 0]
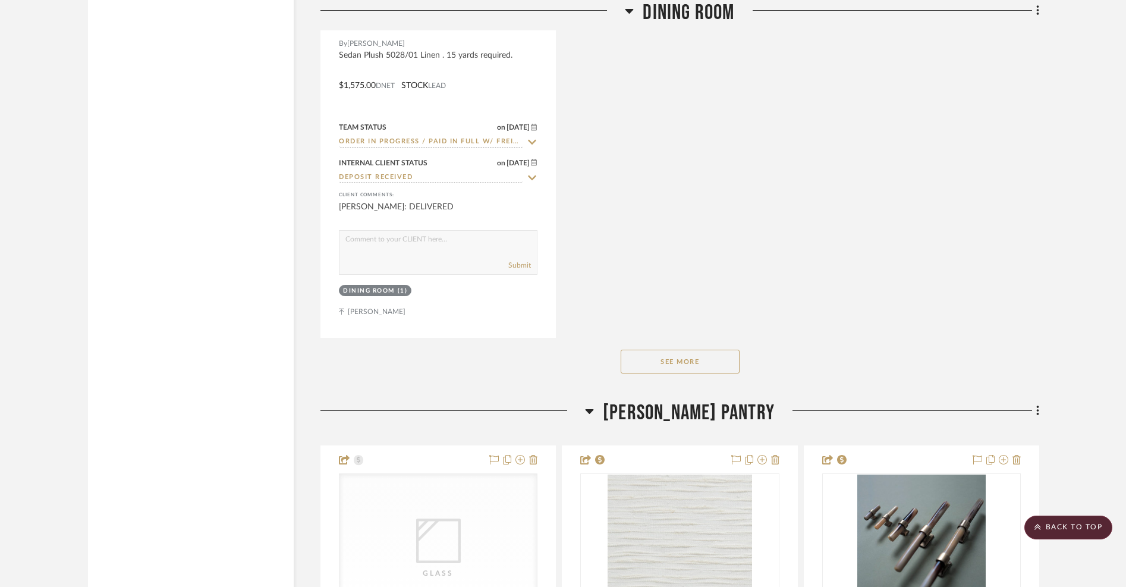
click at [656, 351] on button "See More" at bounding box center [680, 362] width 119 height 24
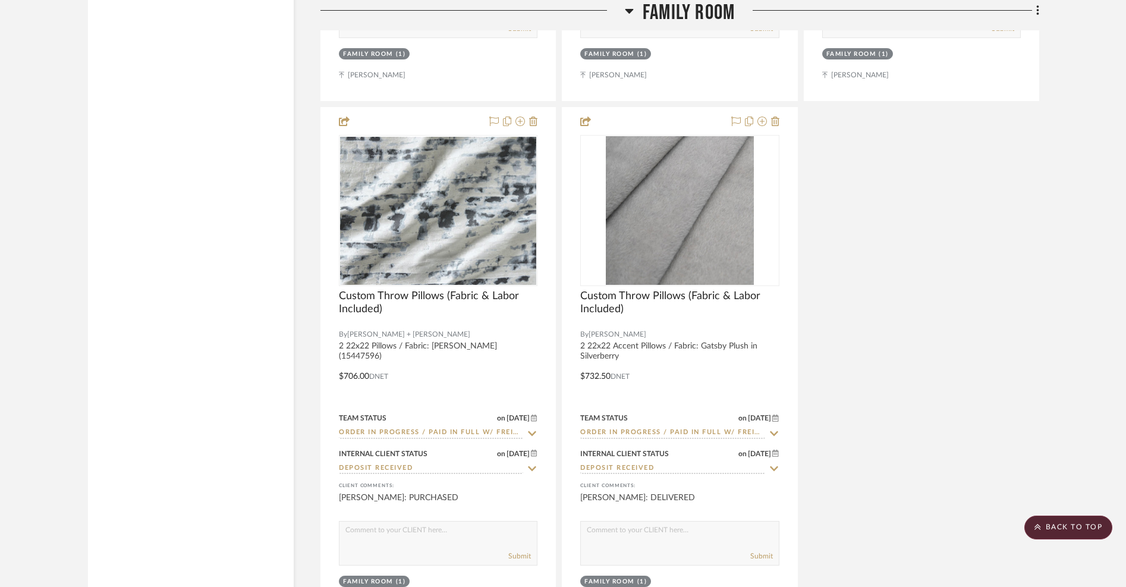
scroll to position [5499, 0]
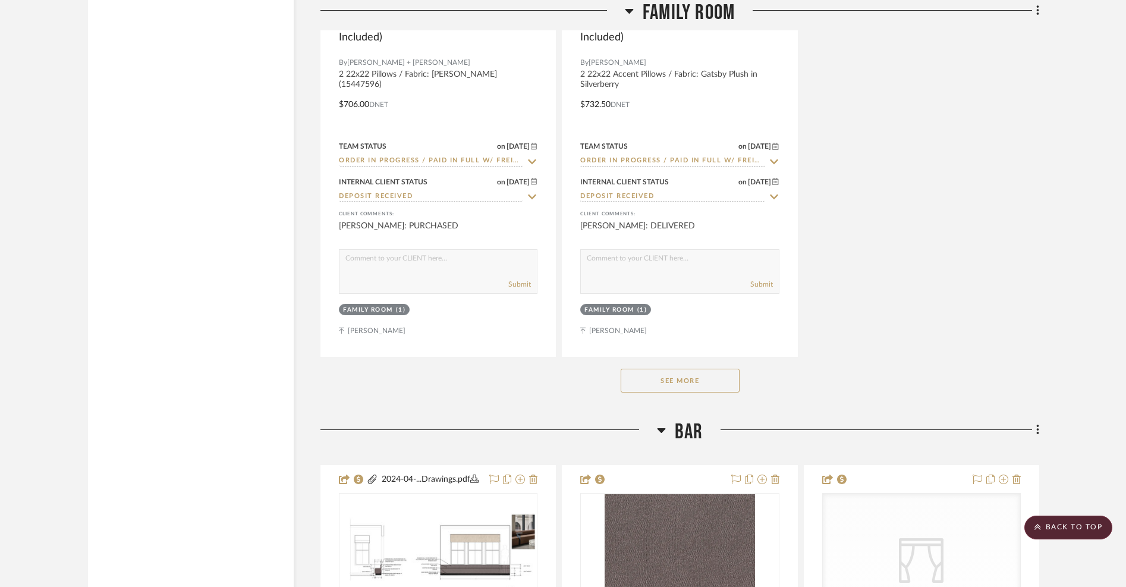
click at [725, 369] on button "See More" at bounding box center [680, 381] width 119 height 24
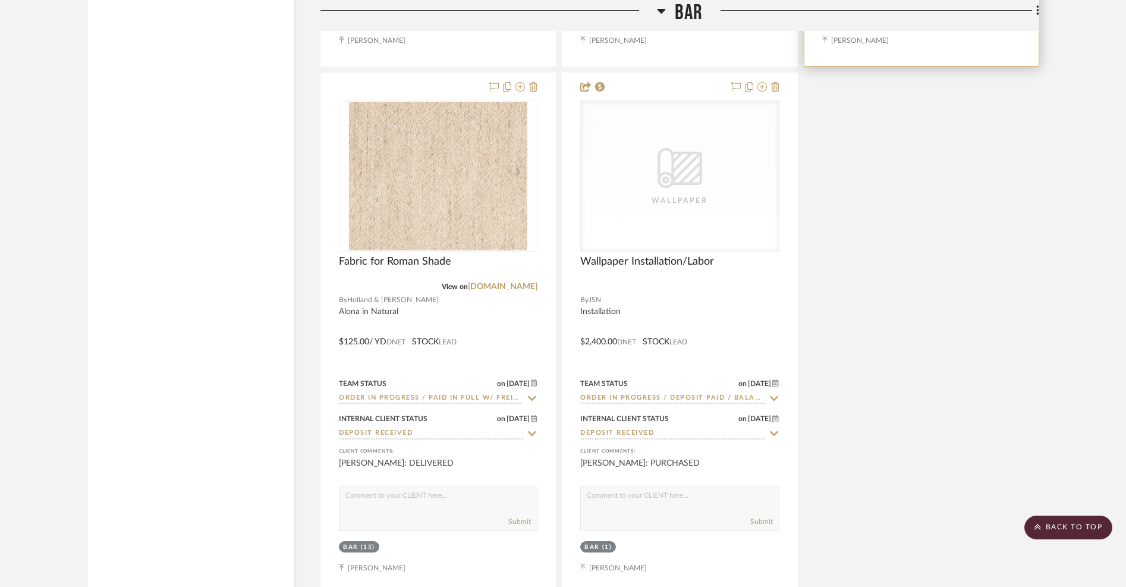
scroll to position [8700, 0]
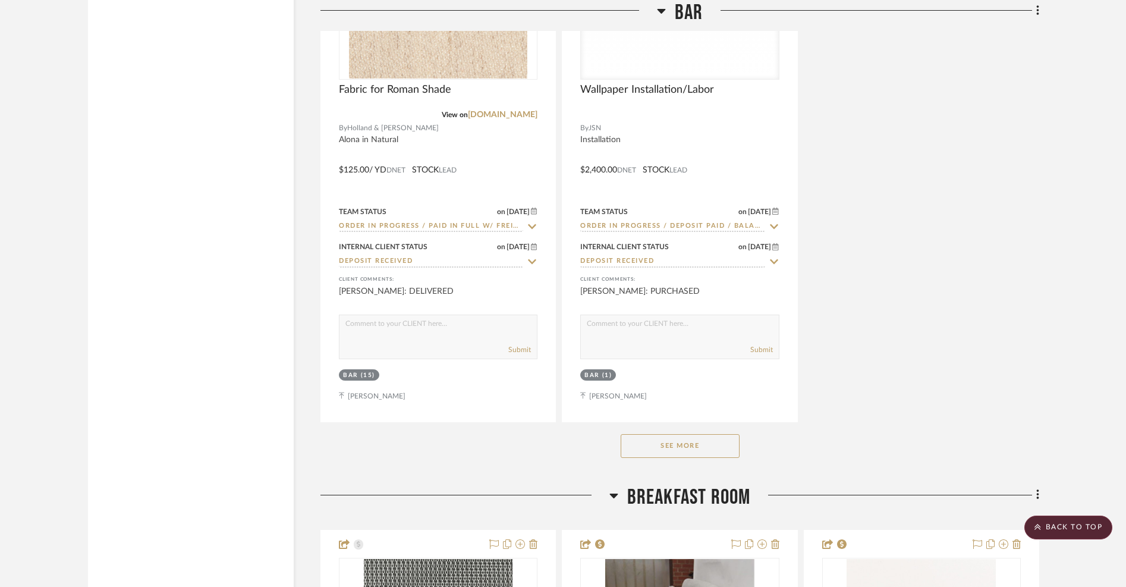
click at [660, 436] on button "See More" at bounding box center [680, 446] width 119 height 24
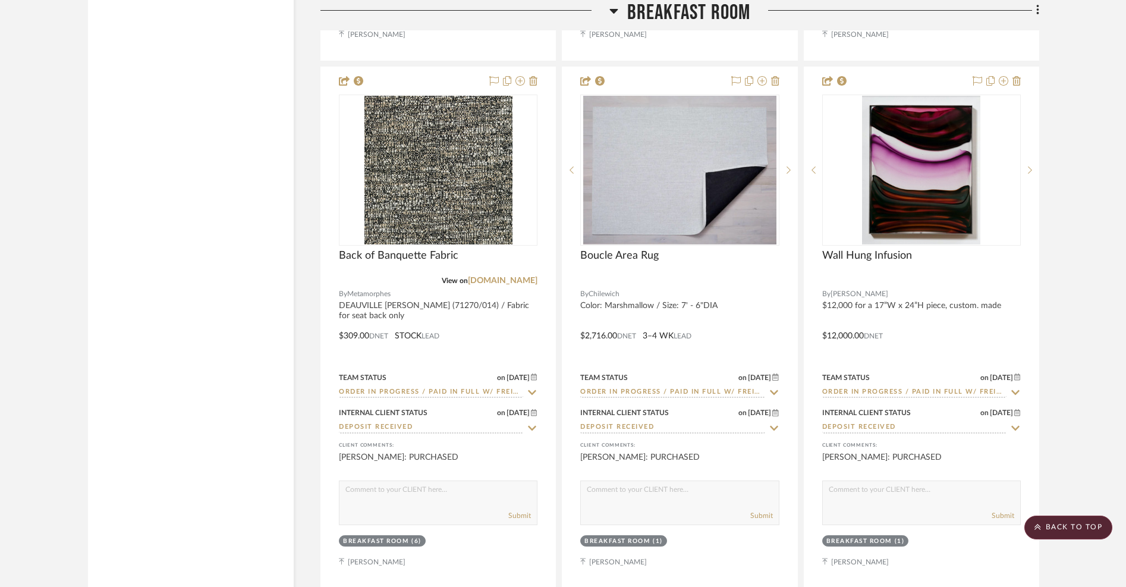
scroll to position [10744, 0]
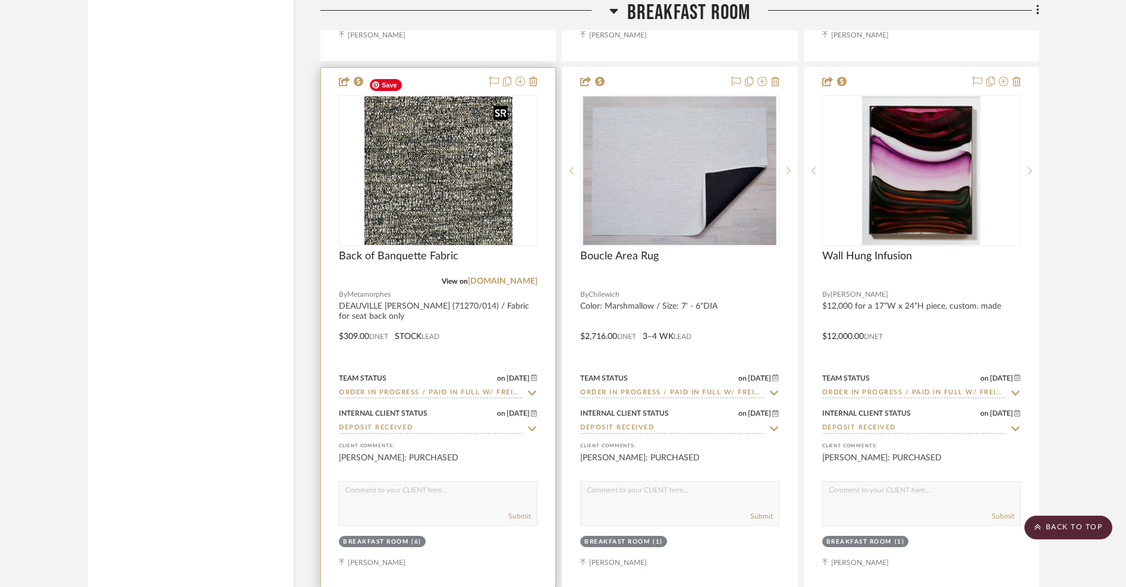
click at [448, 166] on img "0" at bounding box center [438, 170] width 148 height 149
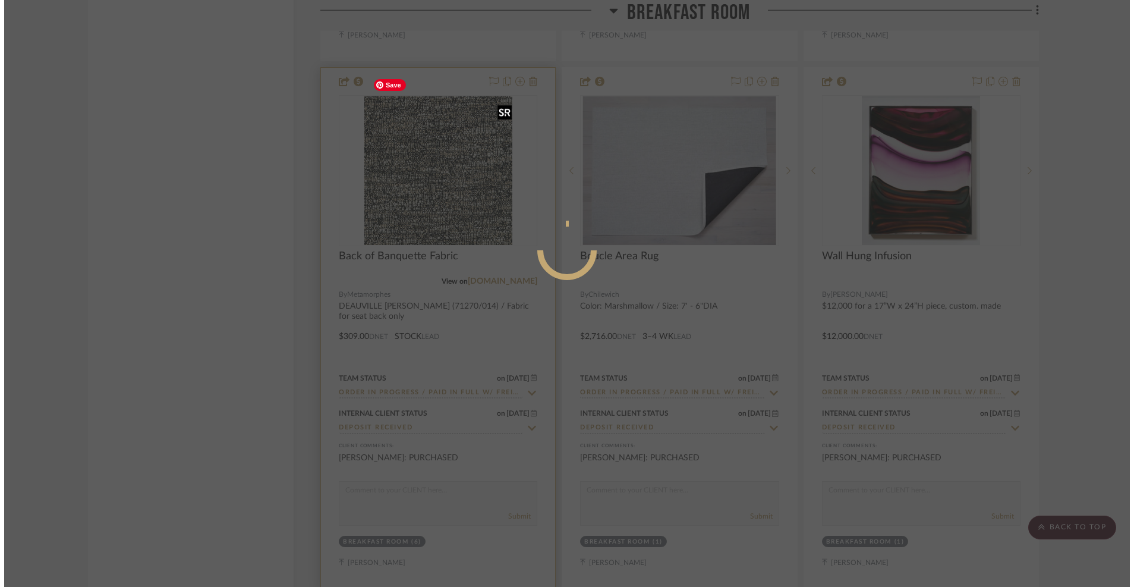
scroll to position [0, 0]
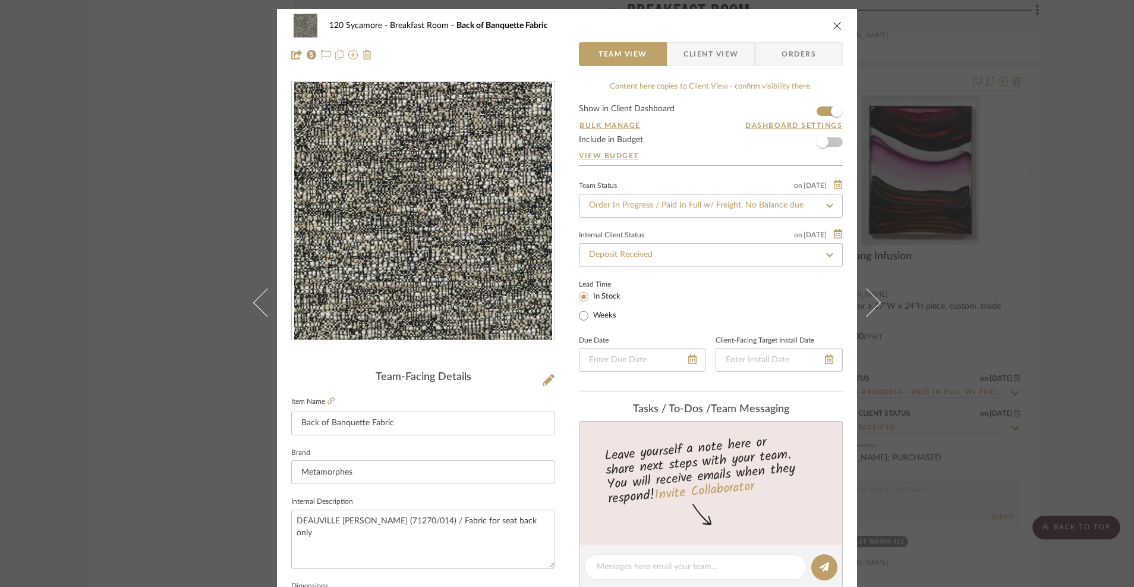
click at [335, 55] on icon at bounding box center [339, 55] width 8 height 10
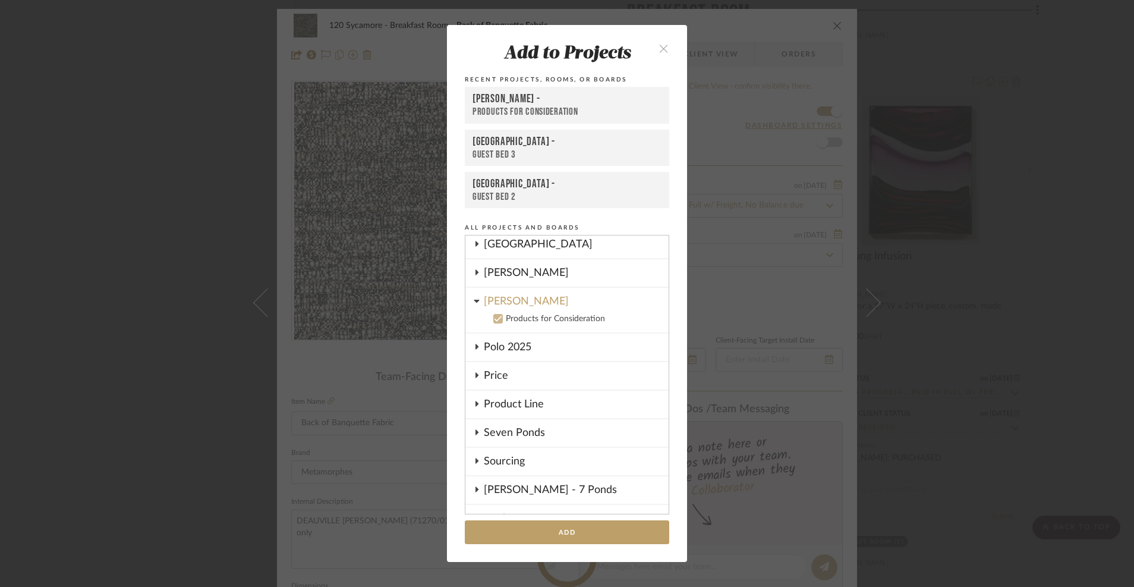
scroll to position [391, 0]
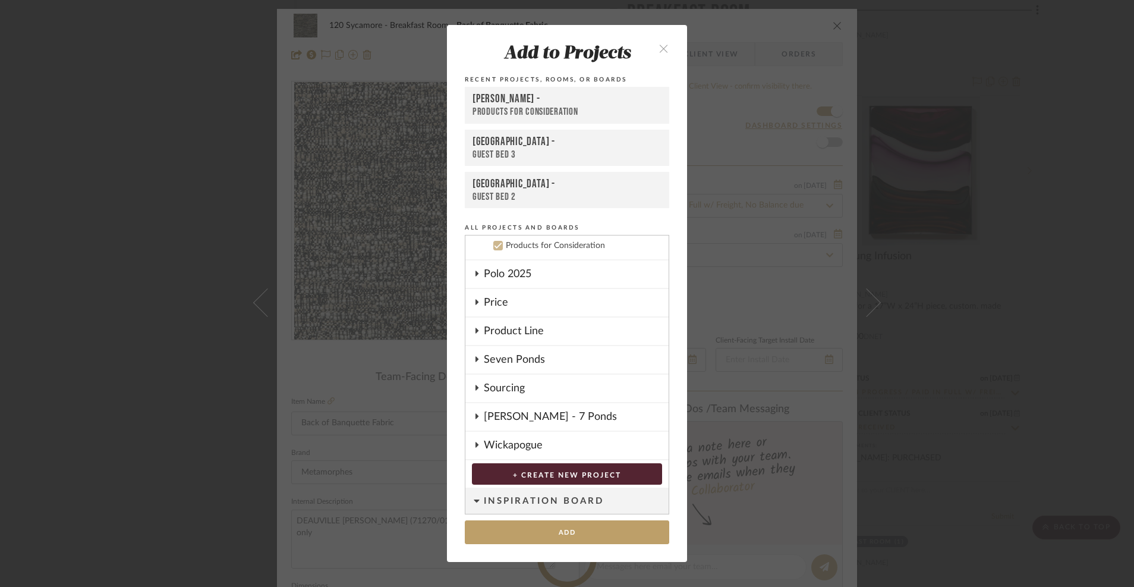
click at [494, 246] on icon at bounding box center [498, 245] width 8 height 8
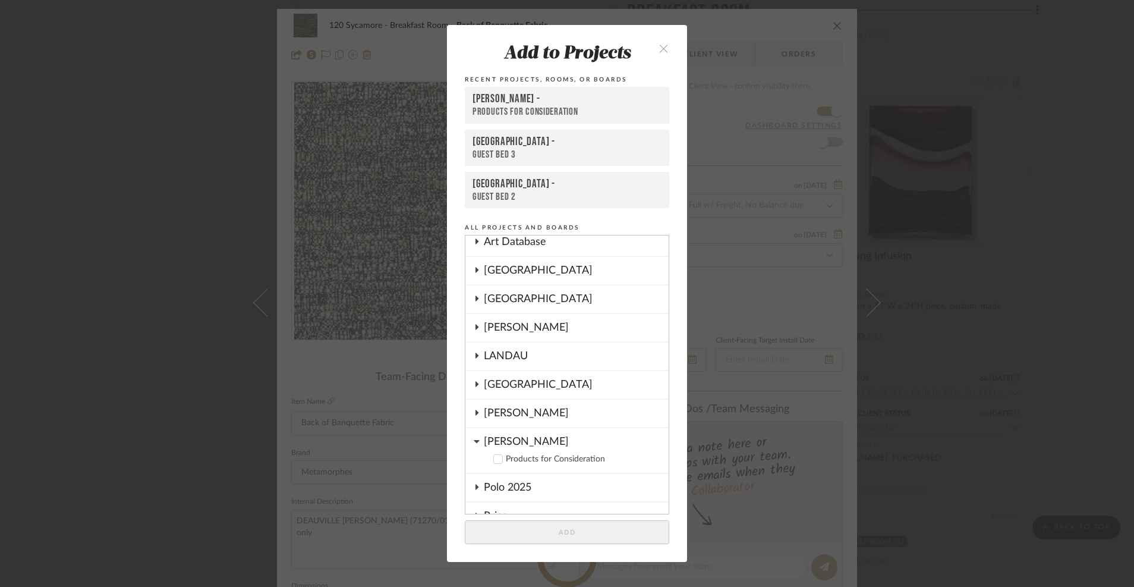
scroll to position [177, 0]
click at [474, 383] on icon at bounding box center [477, 385] width 10 height 6
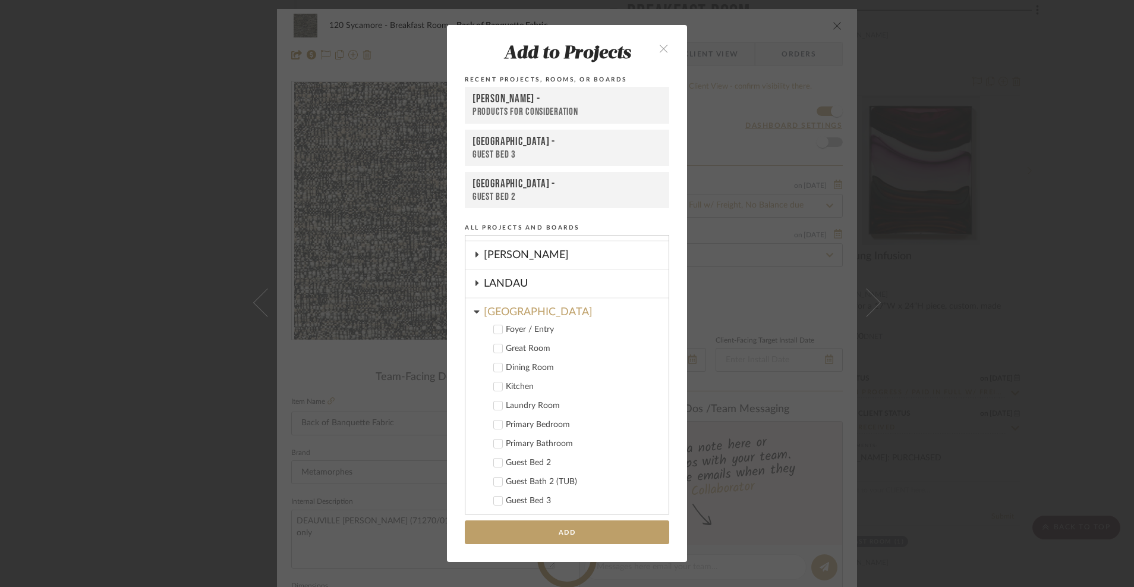
scroll to position [256, 0]
click at [498, 418] on icon at bounding box center [498, 418] width 8 height 8
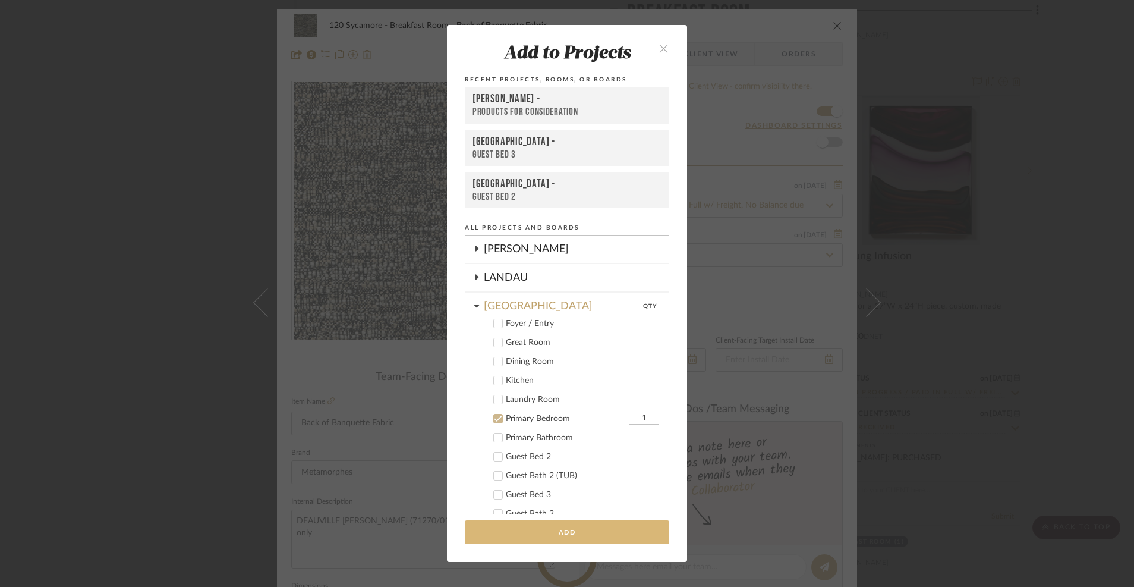
click at [514, 540] on button "Add" at bounding box center [567, 532] width 205 height 24
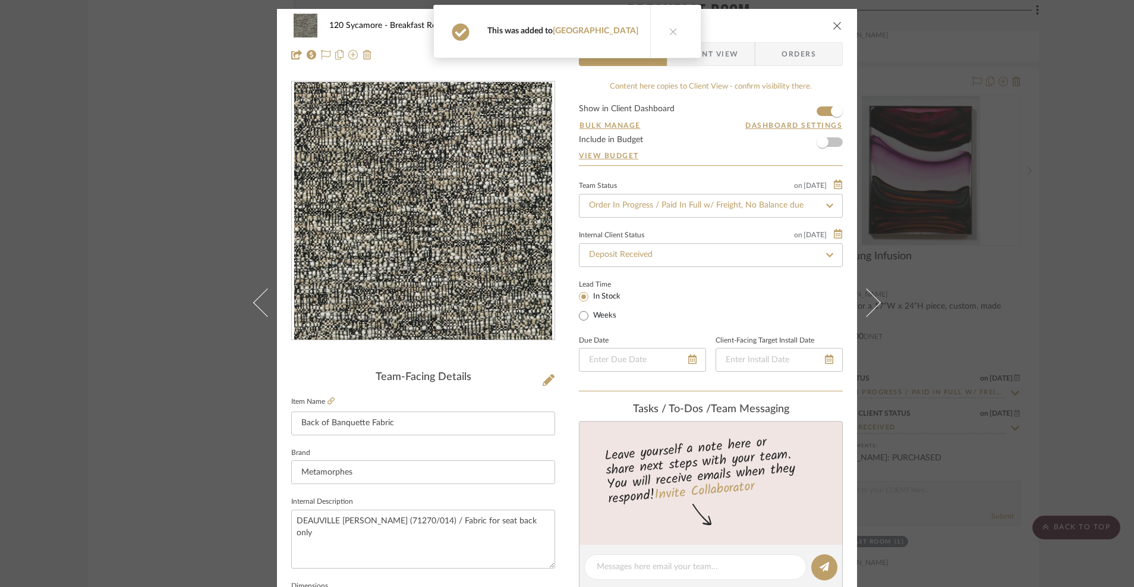
click at [825, 30] on button "close" at bounding box center [837, 25] width 11 height 11
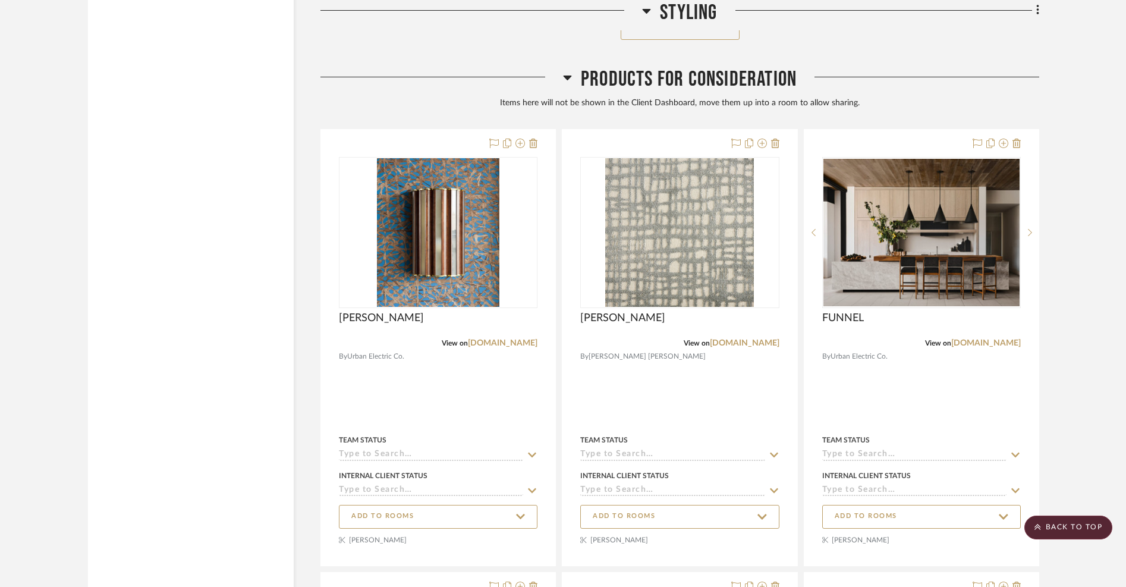
scroll to position [26495, 0]
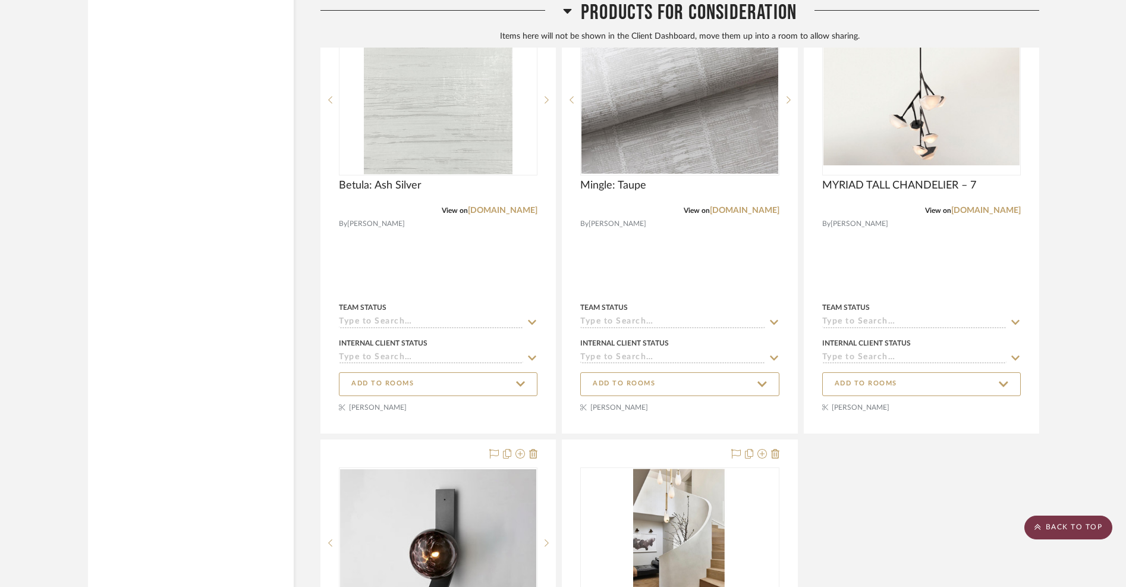
click at [825, 531] on scroll-to-top-button "BACK TO TOP" at bounding box center [1068, 527] width 88 height 24
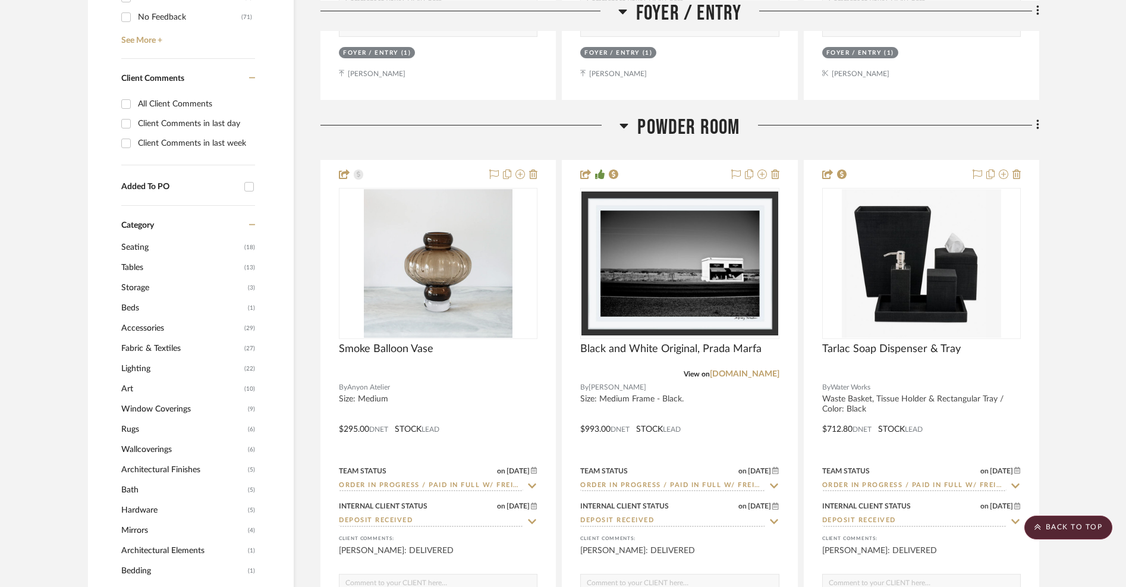
scroll to position [0, 0]
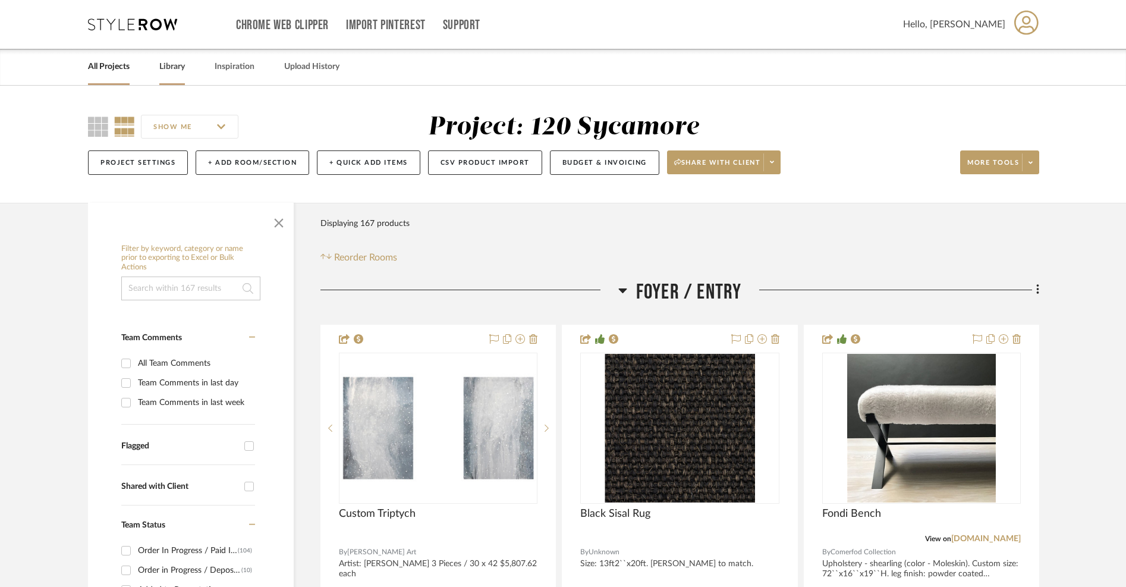
click at [165, 73] on link "Library" at bounding box center [172, 67] width 26 height 16
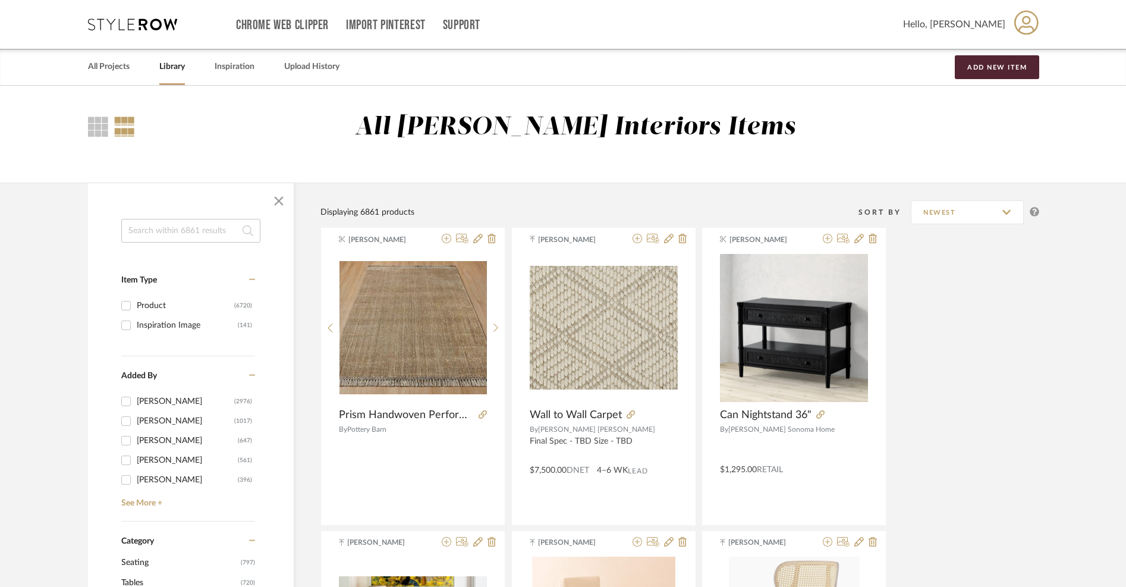
click at [188, 231] on input at bounding box center [190, 231] width 139 height 24
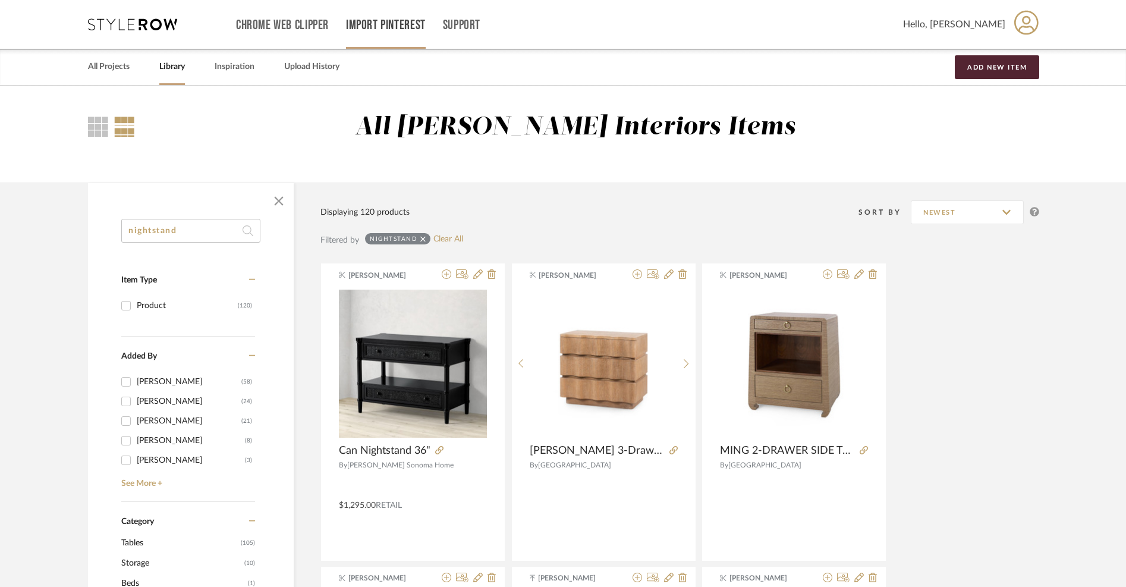
type input "nightstand"
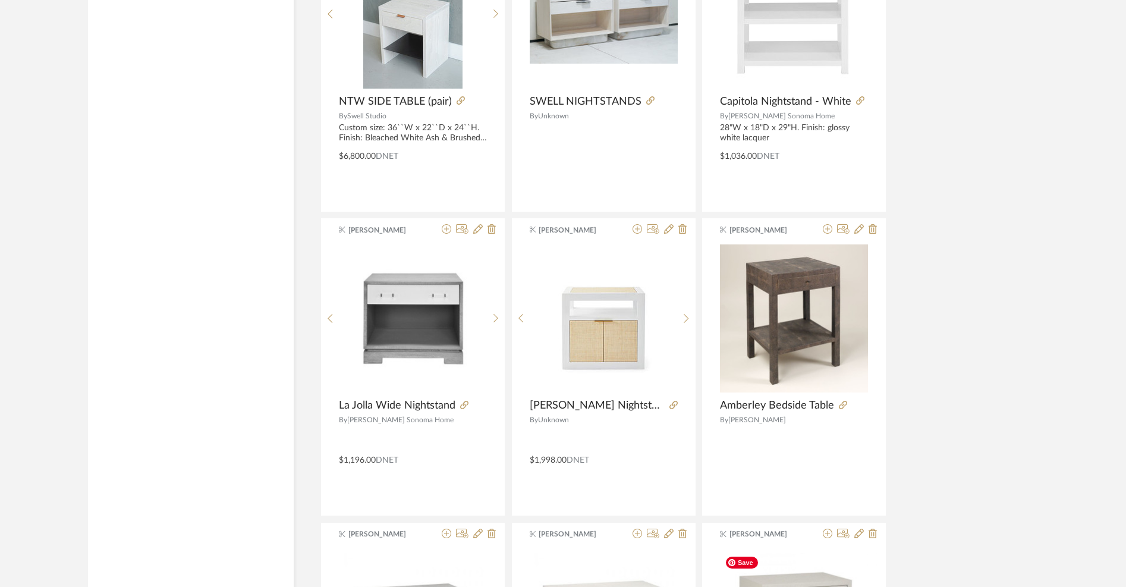
scroll to position [2479, 0]
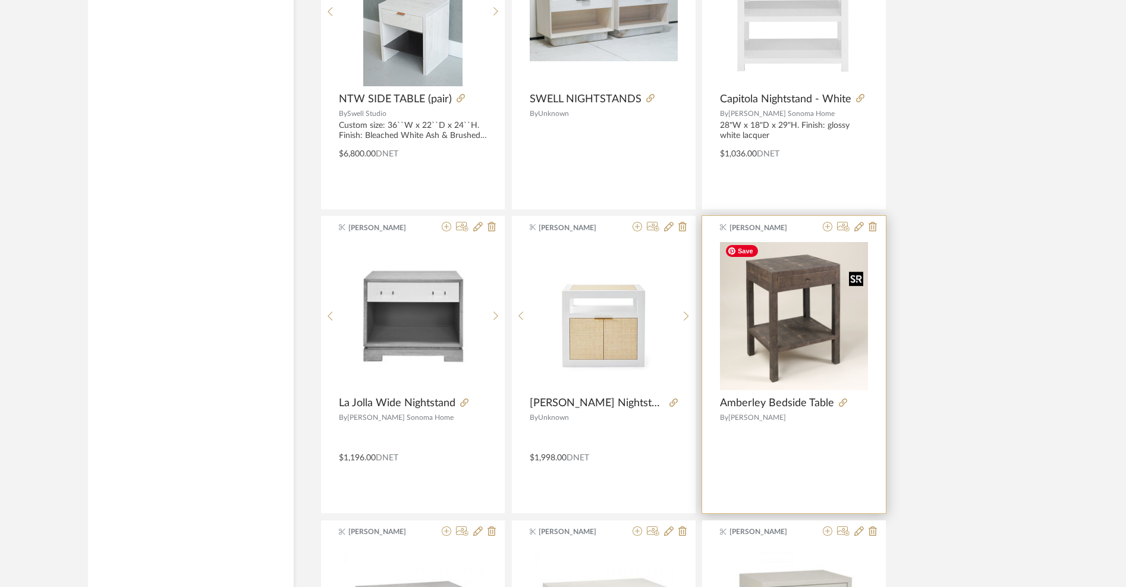
click at [805, 316] on img "0" at bounding box center [794, 316] width 148 height 148
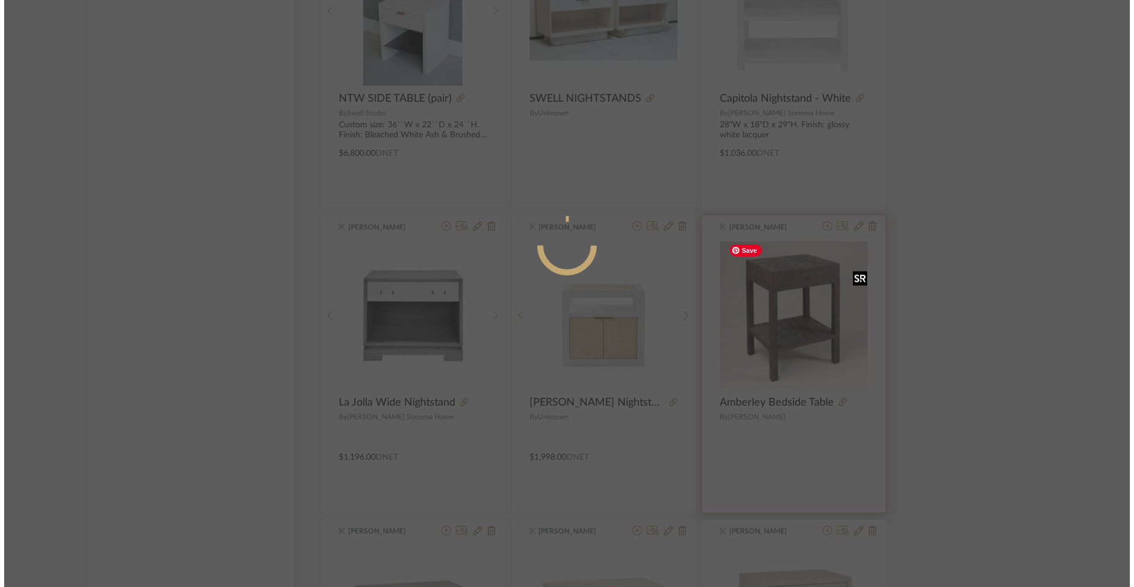
scroll to position [0, 0]
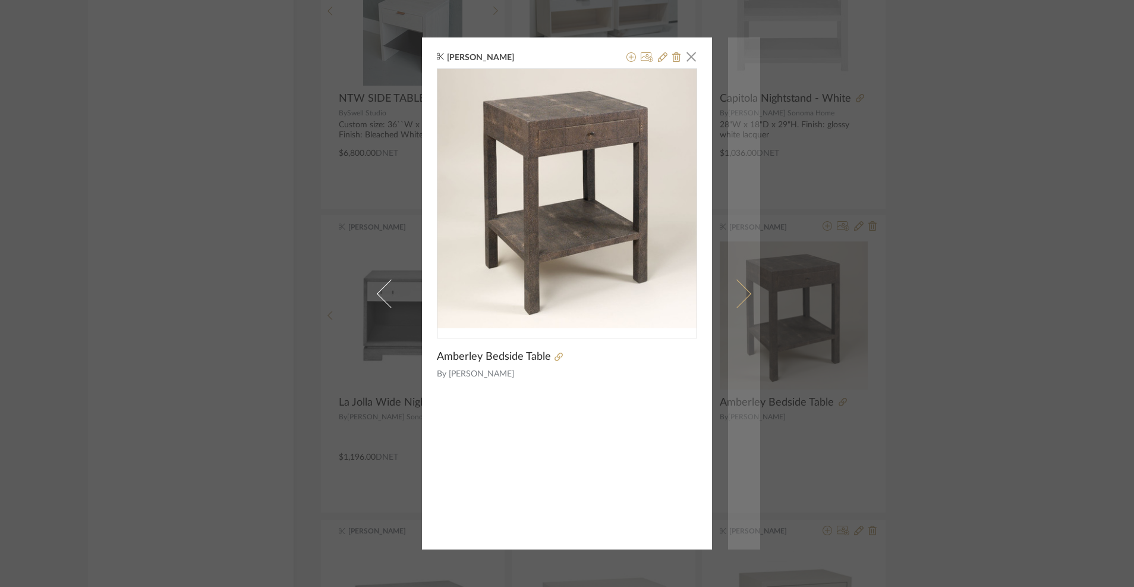
click at [737, 298] on span at bounding box center [737, 293] width 29 height 29
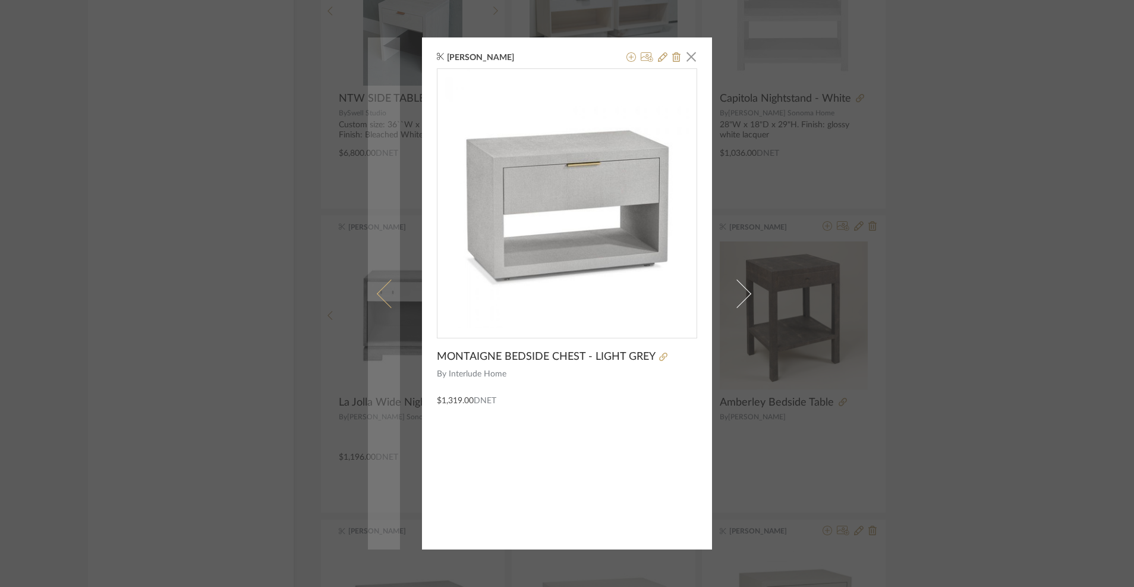
click at [385, 297] on span at bounding box center [391, 293] width 29 height 29
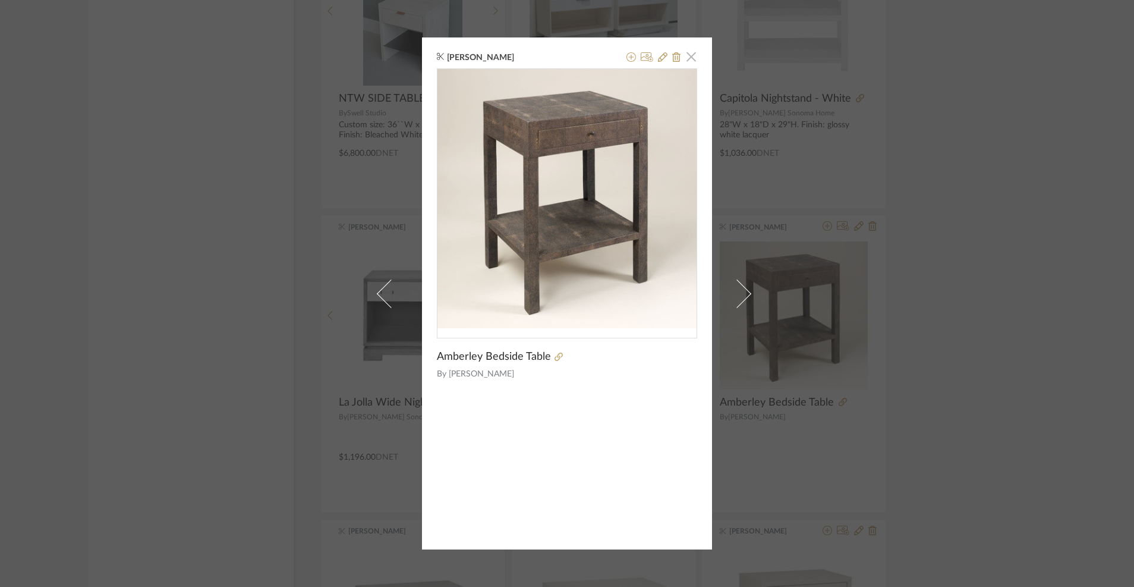
click at [686, 60] on span "button" at bounding box center [691, 57] width 24 height 24
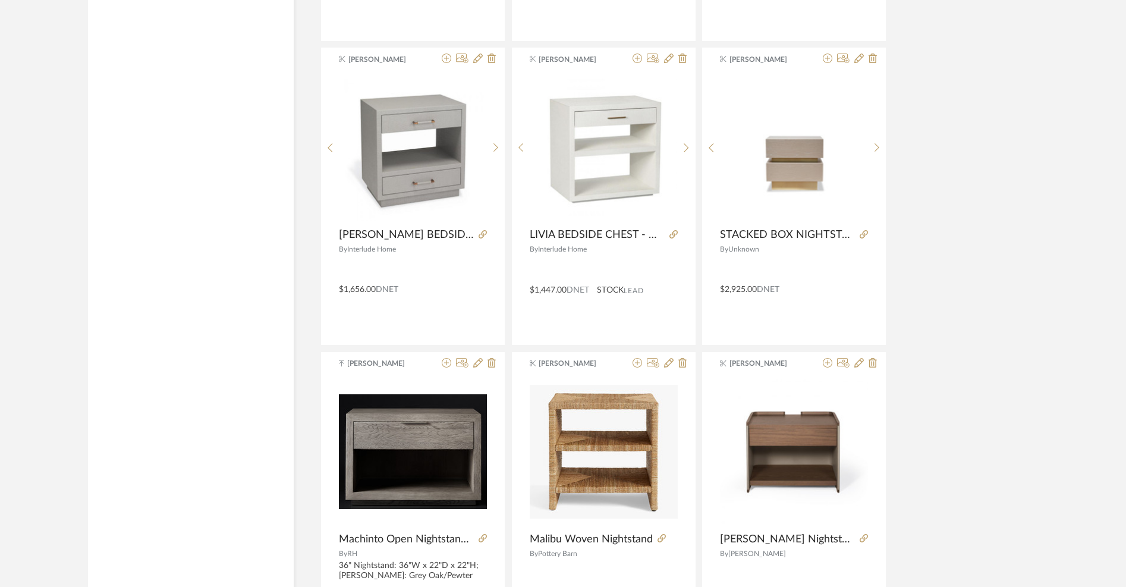
scroll to position [3440, 0]
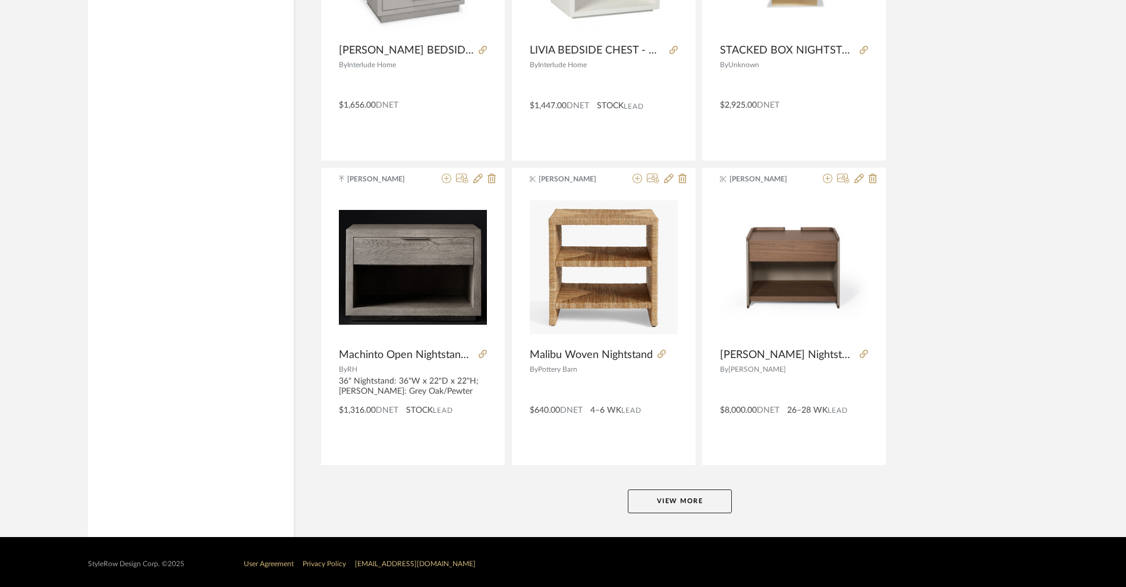
click at [706, 499] on button "View More" at bounding box center [680, 501] width 104 height 24
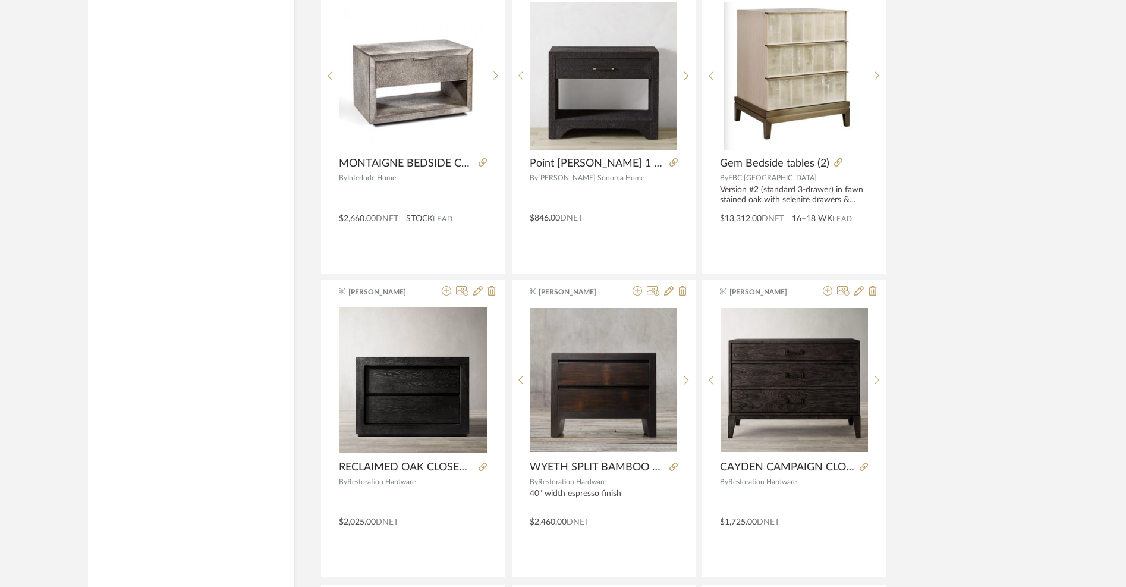
scroll to position [4847, 0]
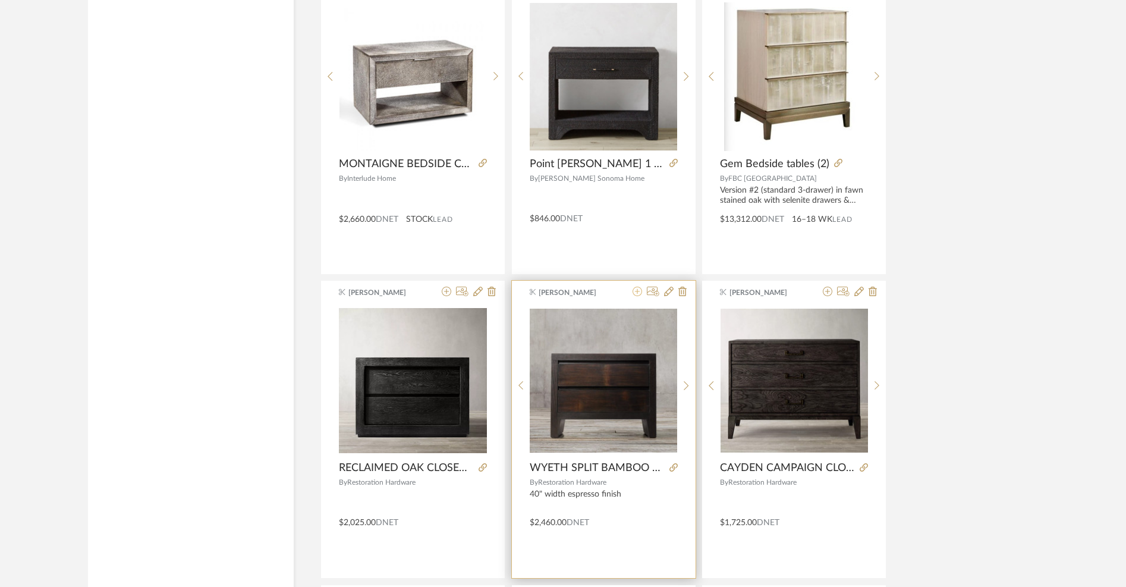
click at [638, 290] on icon at bounding box center [638, 292] width 10 height 10
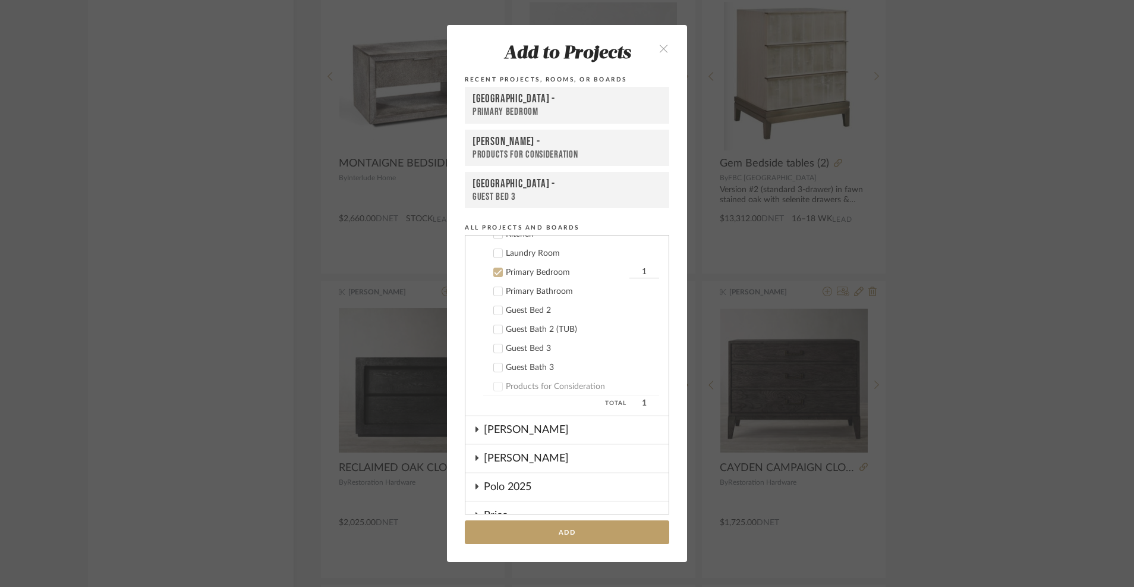
scroll to position [439, 0]
click at [476, 451] on icon at bounding box center [477, 448] width 3 height 5
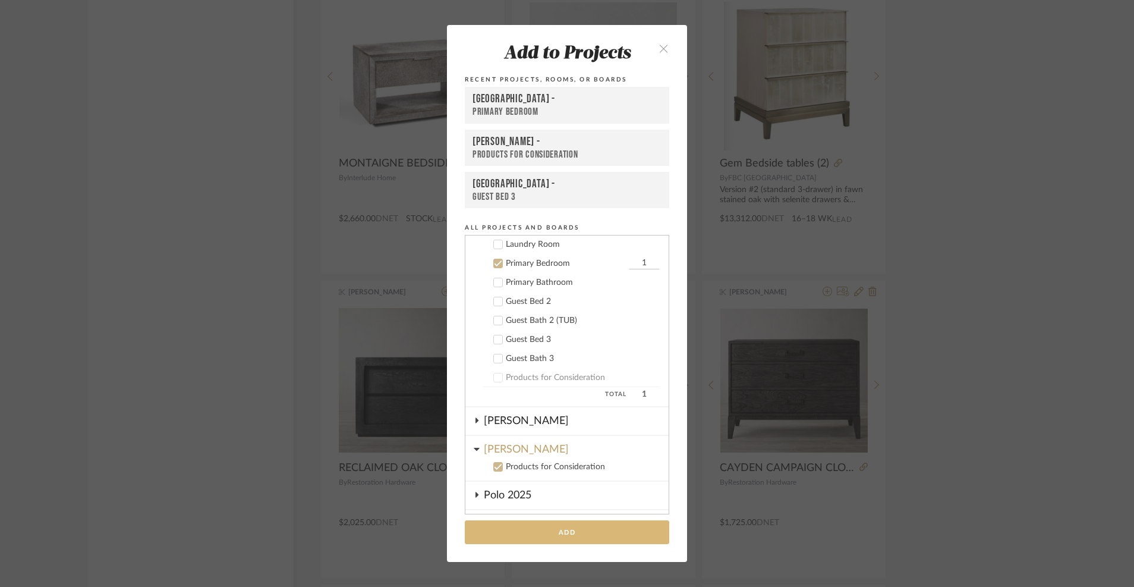
click at [506, 540] on button "Add" at bounding box center [567, 532] width 205 height 24
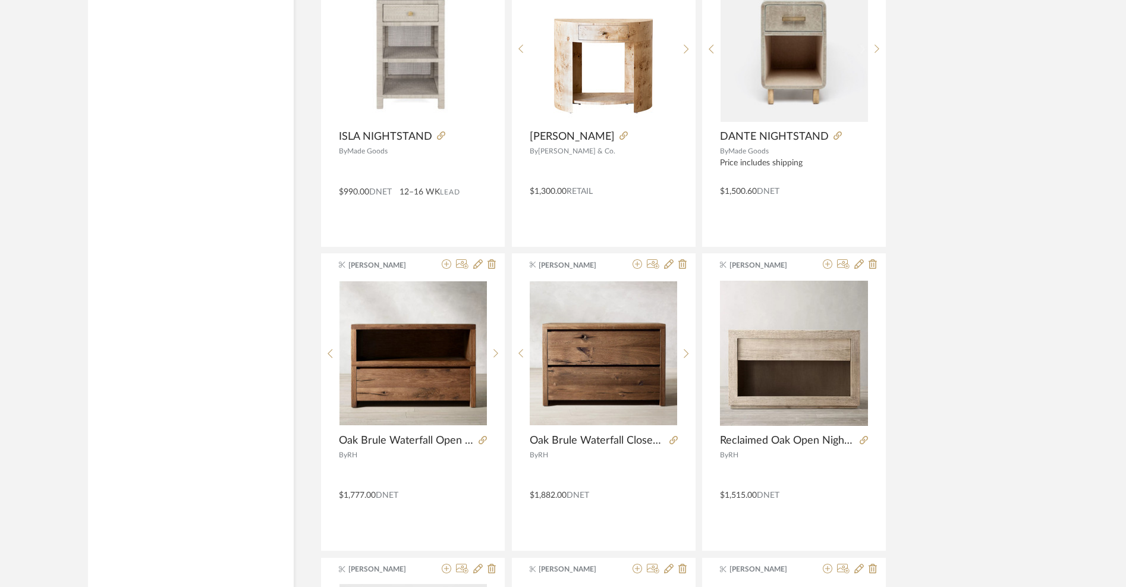
scroll to position [7084, 0]
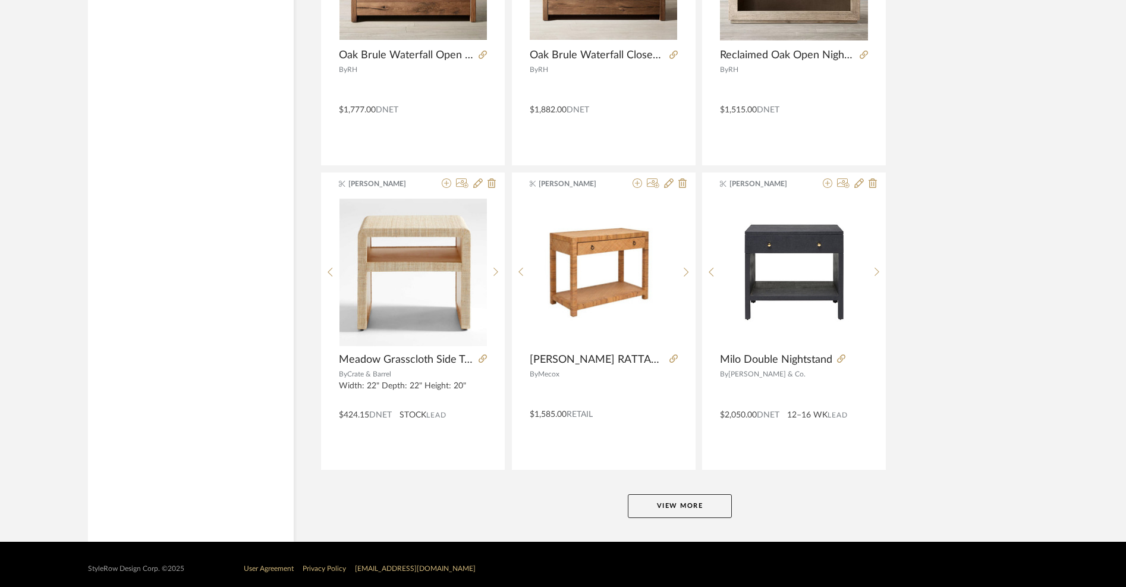
click at [651, 507] on button "View More" at bounding box center [680, 506] width 104 height 24
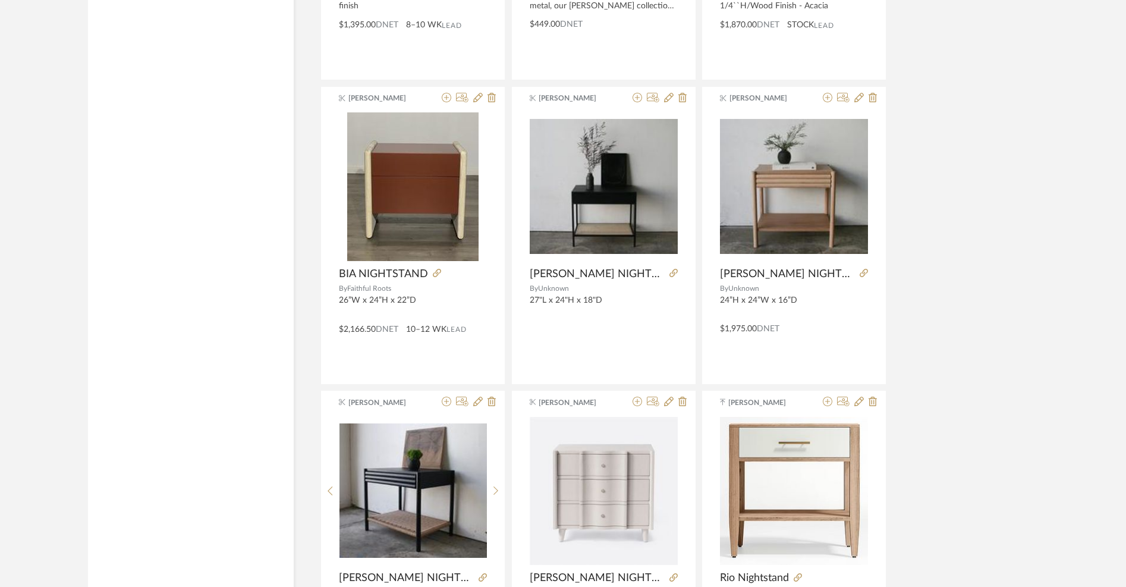
scroll to position [10460, 0]
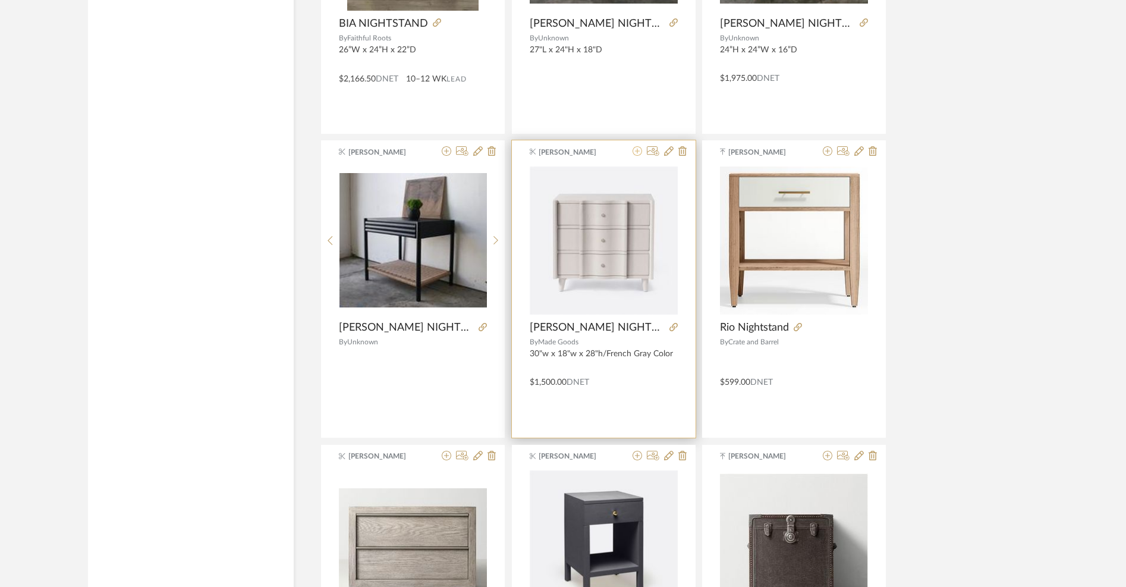
click at [635, 146] on icon at bounding box center [638, 151] width 10 height 10
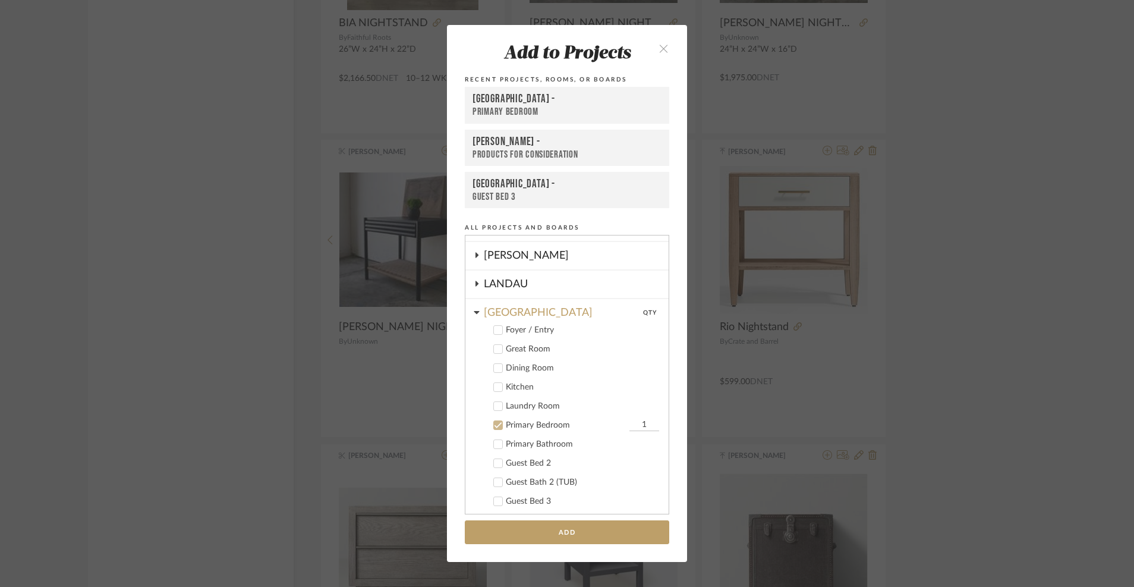
scroll to position [272, 0]
click at [494, 432] on icon at bounding box center [498, 430] width 8 height 8
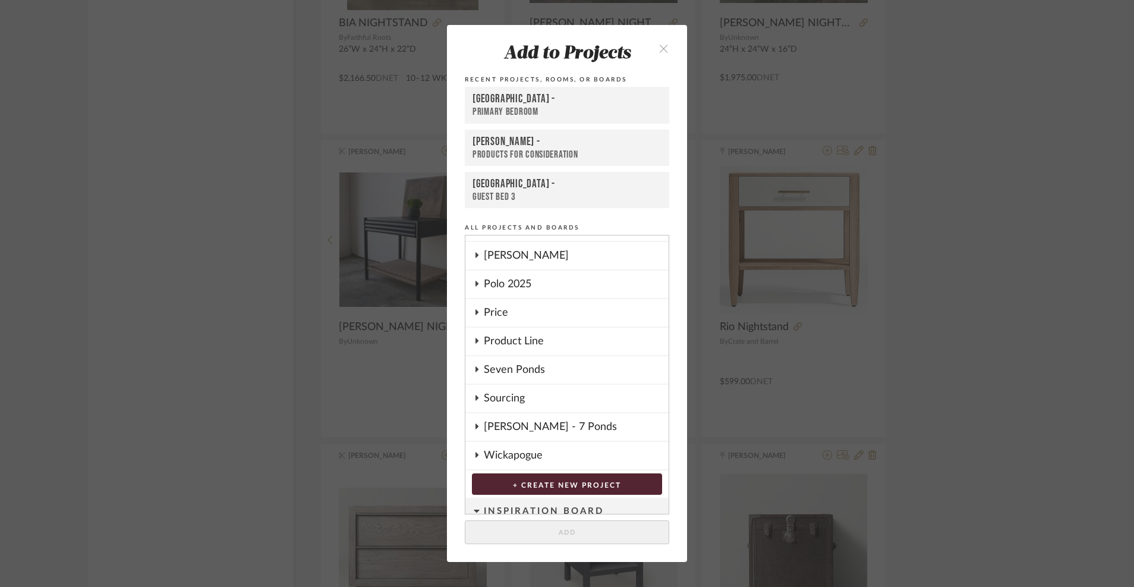
scroll to position [602, 0]
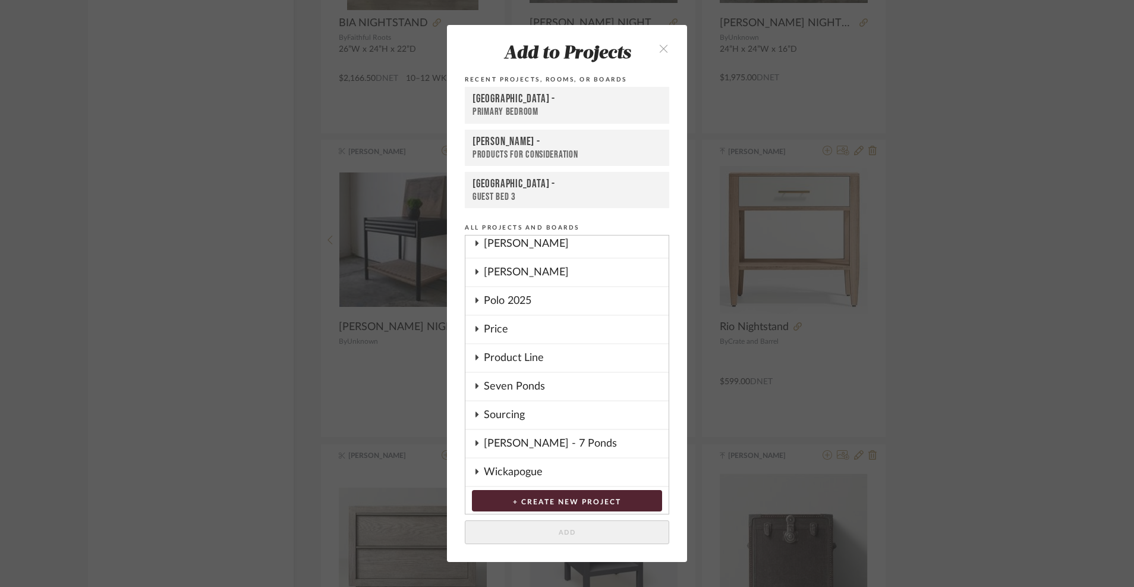
click at [476, 272] on icon at bounding box center [477, 272] width 10 height 6
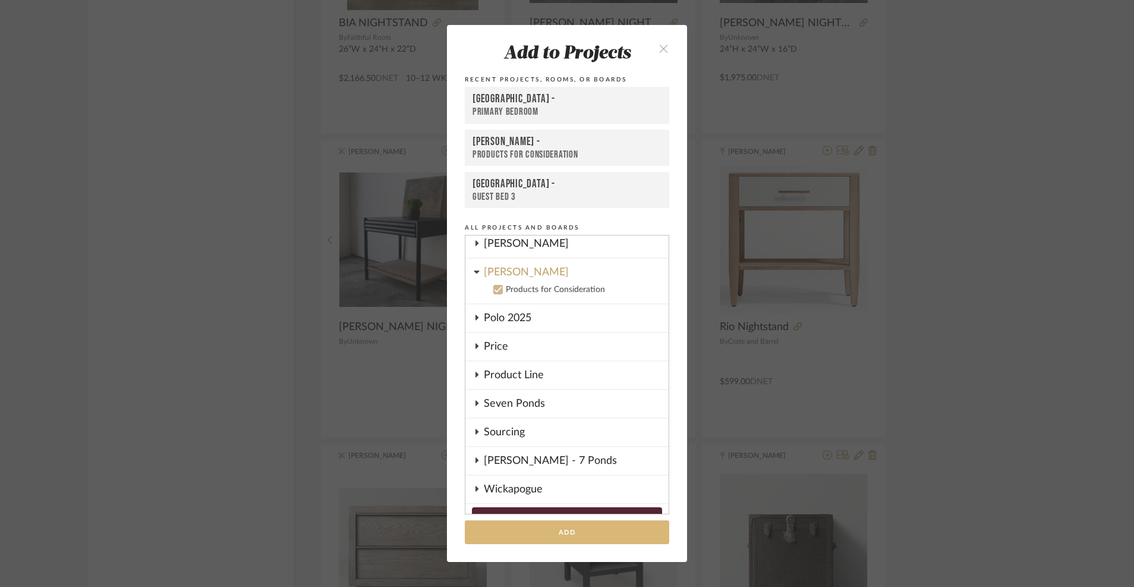
click at [509, 536] on button "Add" at bounding box center [567, 532] width 205 height 24
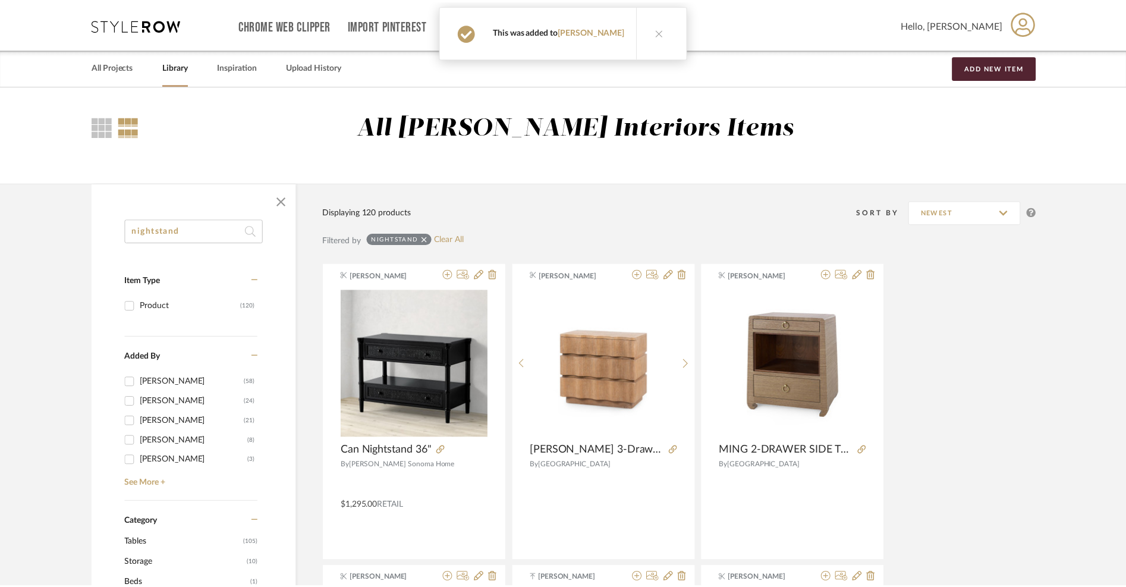
scroll to position [10460, 0]
